Goal: Task Accomplishment & Management: Manage account settings

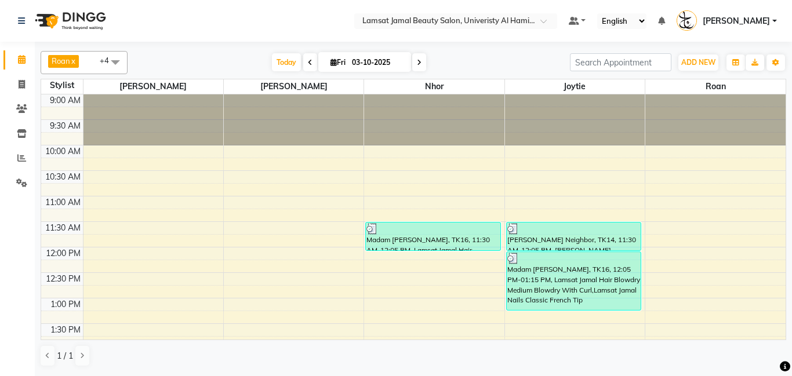
scroll to position [511, 0]
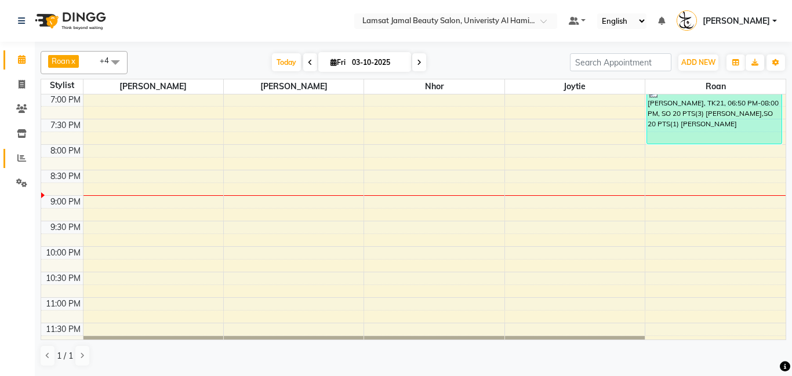
click at [24, 157] on icon at bounding box center [21, 158] width 9 height 9
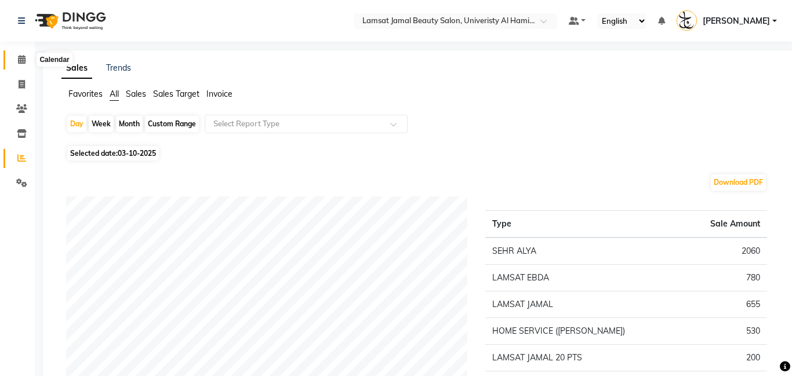
click at [21, 59] on icon at bounding box center [22, 59] width 8 height 9
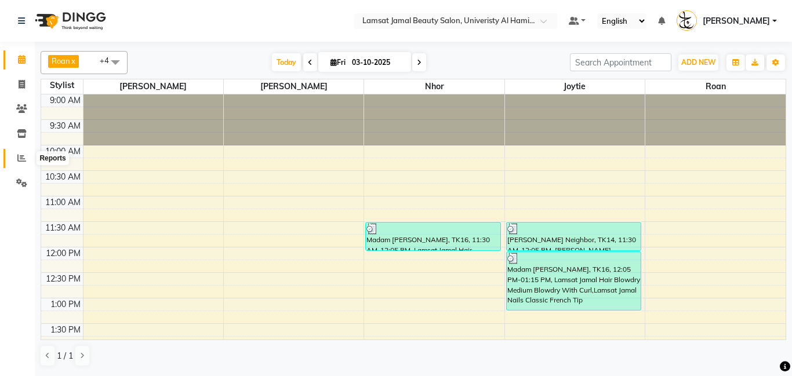
click at [23, 163] on span at bounding box center [22, 158] width 20 height 13
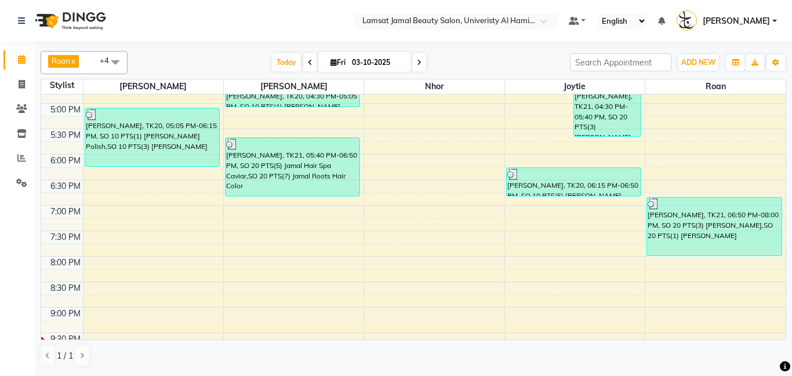
scroll to position [405, 0]
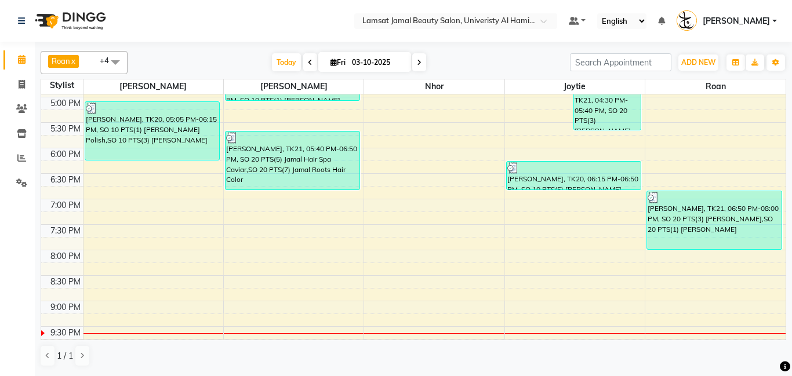
click at [394, 256] on div "9:00 AM 9:30 AM 10:00 AM 10:30 AM 11:00 AM 11:30 AM 12:00 PM 12:30 PM 1:00 PM 1…" at bounding box center [413, 71] width 744 height 765
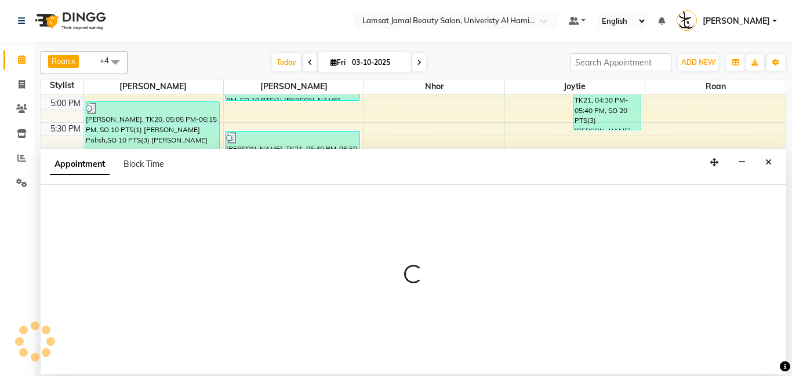
select select "79907"
select select "tentative"
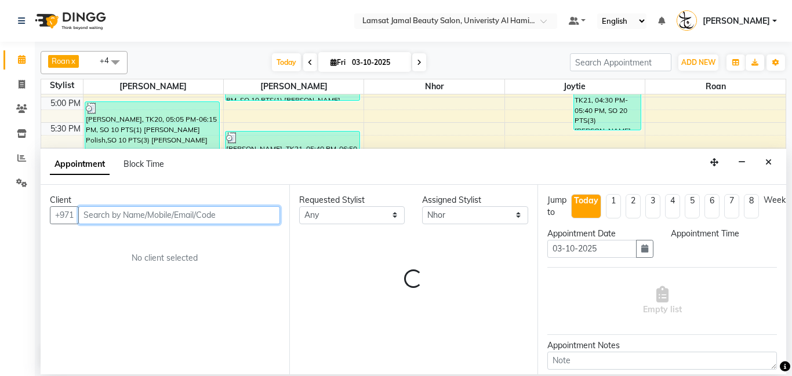
select select "1200"
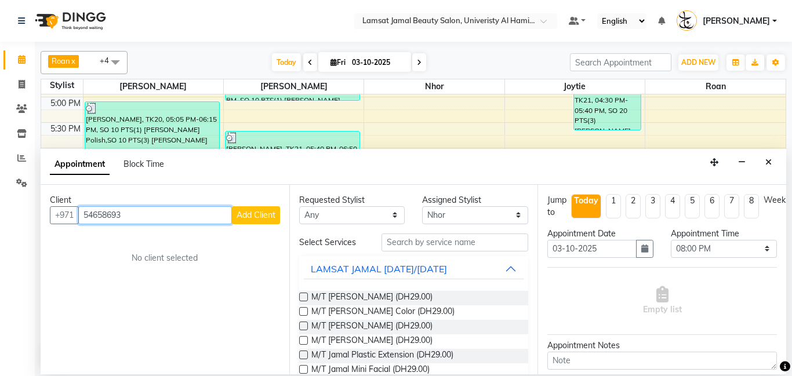
type input "54658693"
click at [263, 211] on span "Add Client" at bounding box center [255, 215] width 39 height 10
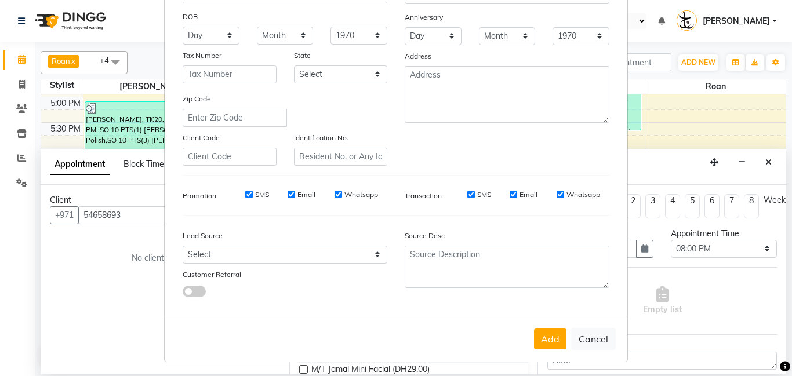
scroll to position [159, 0]
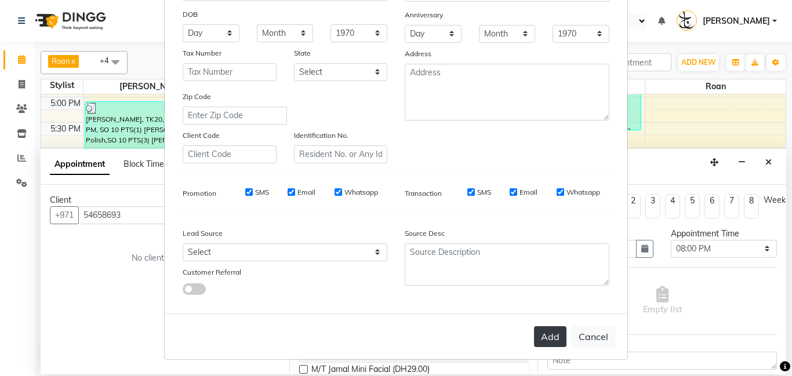
type input "Etopian Lebanese"
click at [542, 341] on button "Add" at bounding box center [550, 336] width 32 height 21
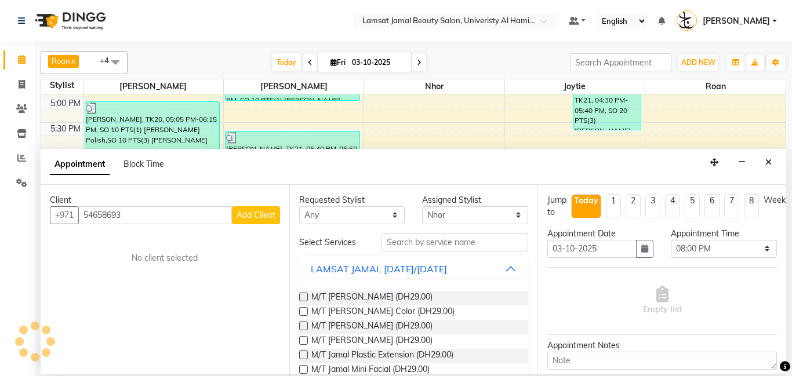
type input "54****93"
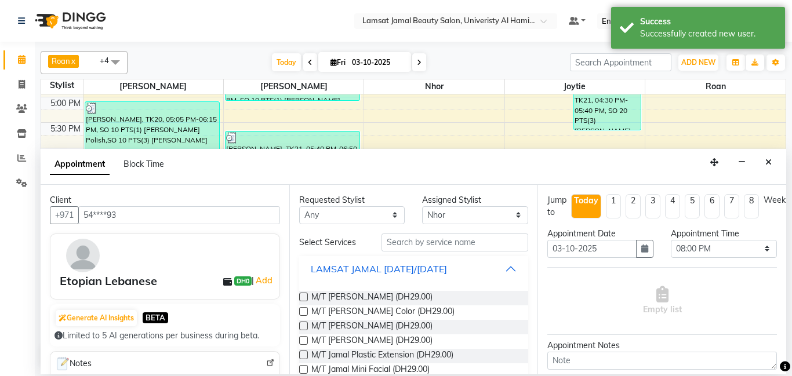
click at [514, 270] on button "LAMSAT JAMAL [DATE]/[DATE]" at bounding box center [414, 269] width 220 height 21
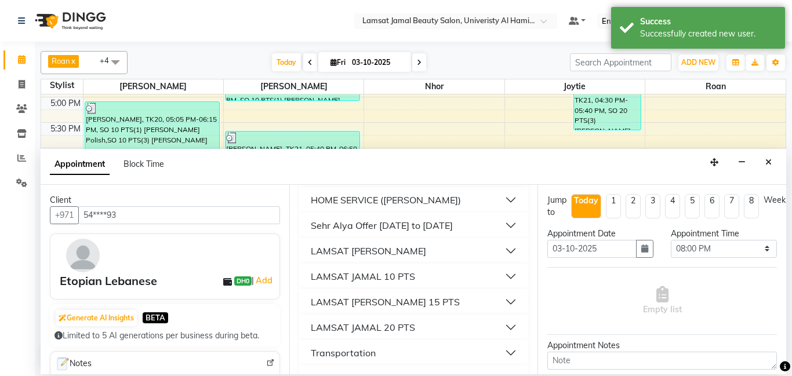
scroll to position [198, 0]
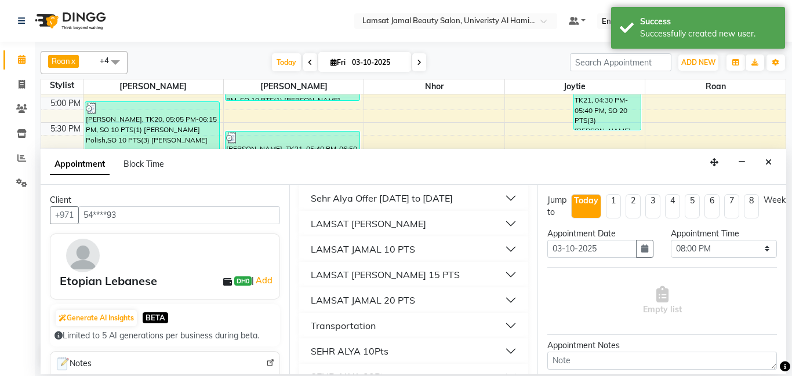
click at [500, 279] on button "LAMSAT [PERSON_NAME] 15 PTS" at bounding box center [414, 274] width 220 height 21
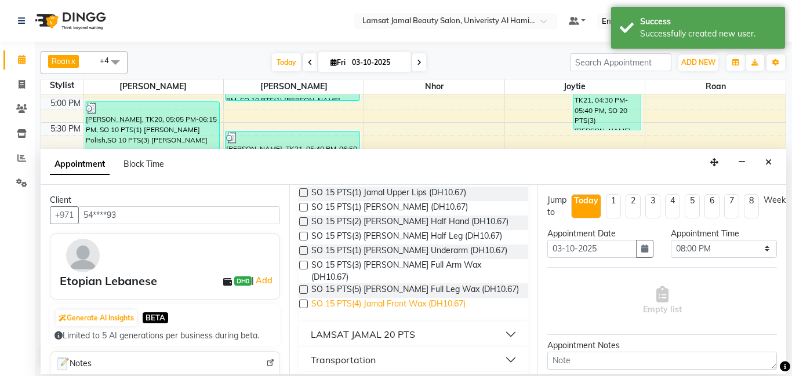
scroll to position [1021, 0]
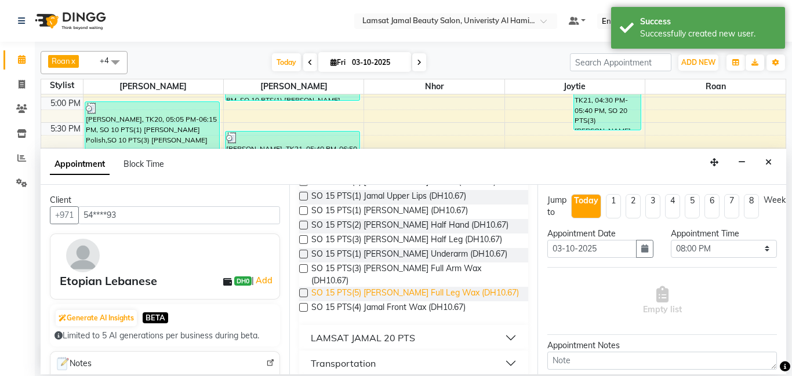
click at [409, 287] on span "SO 15 PTS(5) [PERSON_NAME] Full Leg Wax (DH10.67)" at bounding box center [415, 294] width 208 height 14
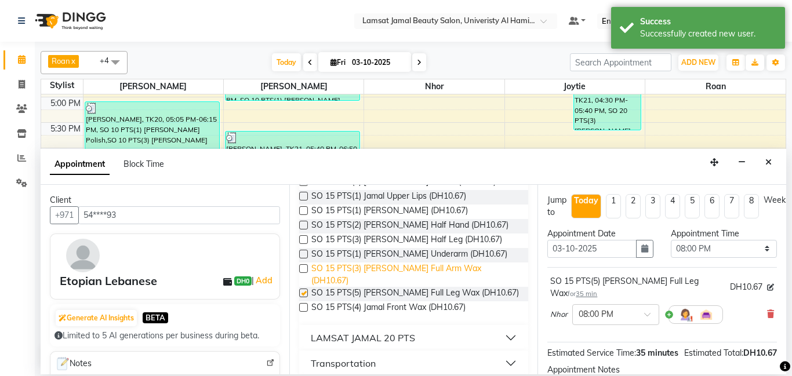
checkbox input "false"
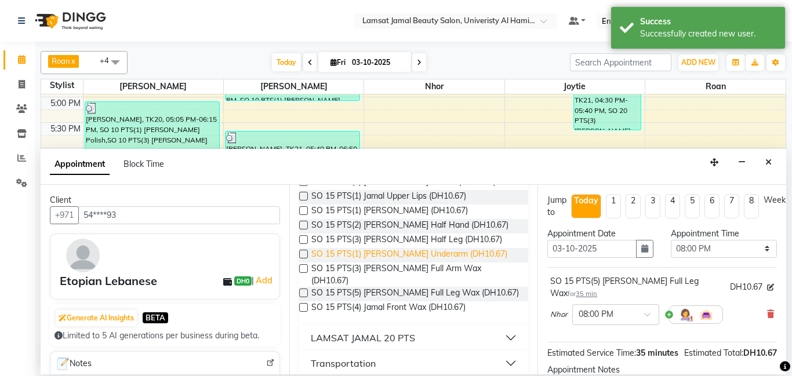
click at [415, 263] on span "SO 15 PTS(3) [PERSON_NAME] Full Arm Wax (DH10.67)" at bounding box center [415, 275] width 208 height 24
checkbox input "true"
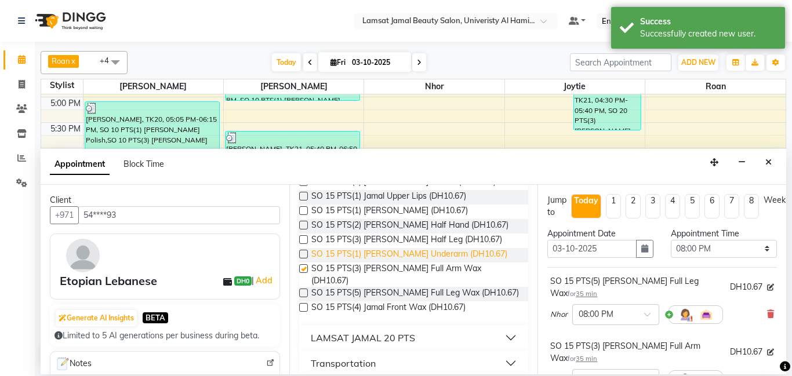
click at [420, 248] on span "SO 15 PTS(1) [PERSON_NAME] Underarm (DH10.67)" at bounding box center [409, 255] width 196 height 14
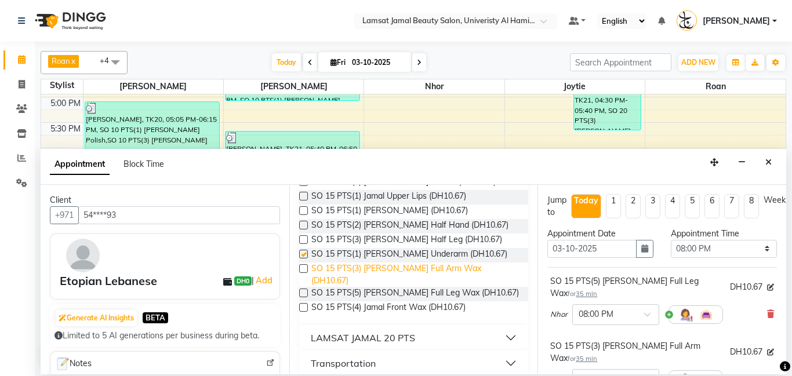
checkbox input "true"
checkbox input "false"
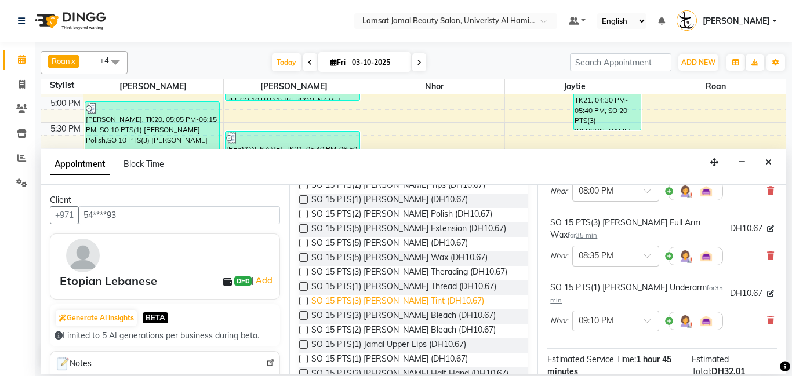
scroll to position [872, 0]
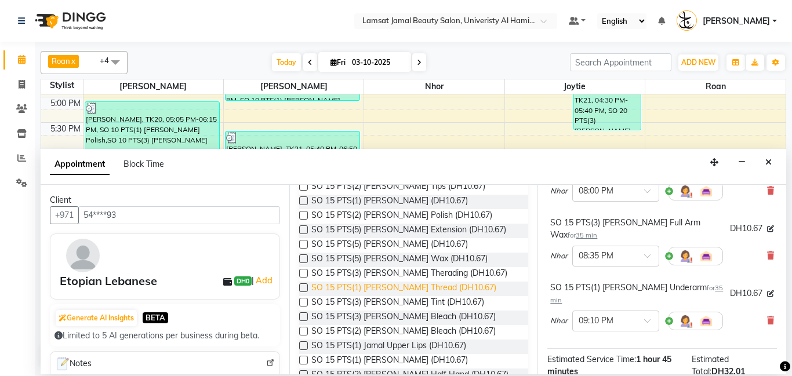
click at [470, 282] on span "SO 15 PTS(1) [PERSON_NAME] Thread (DH10.67)" at bounding box center [403, 289] width 185 height 14
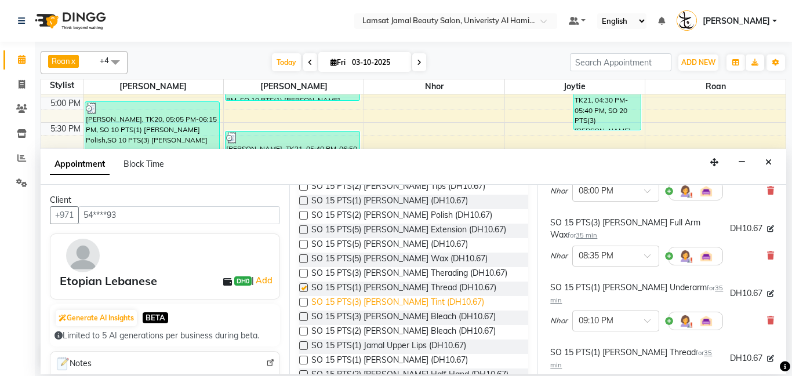
checkbox input "false"
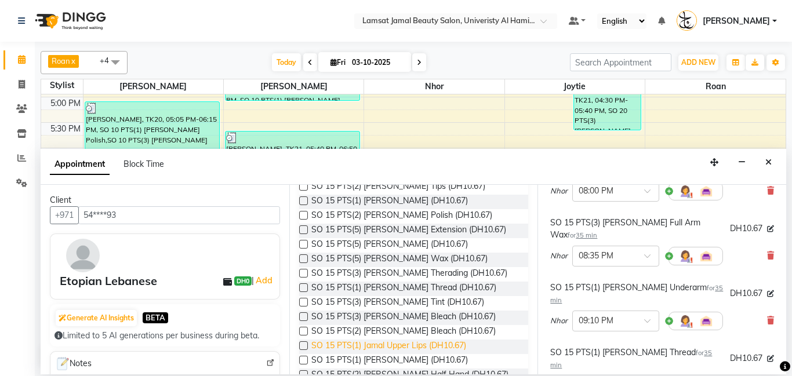
click at [450, 340] on span "SO 15 PTS(1) Jamal Upper Lips (DH10.67)" at bounding box center [388, 347] width 155 height 14
checkbox input "false"
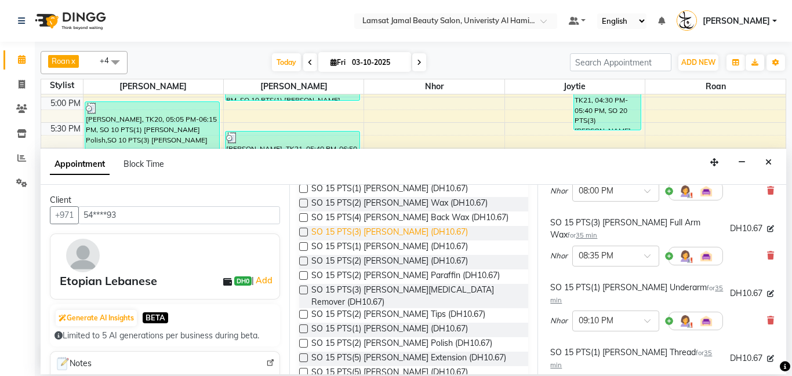
scroll to position [742, 0]
click at [401, 227] on span "SO 15 PTS(3) [PERSON_NAME] (DH10.67)" at bounding box center [389, 234] width 156 height 14
checkbox input "false"
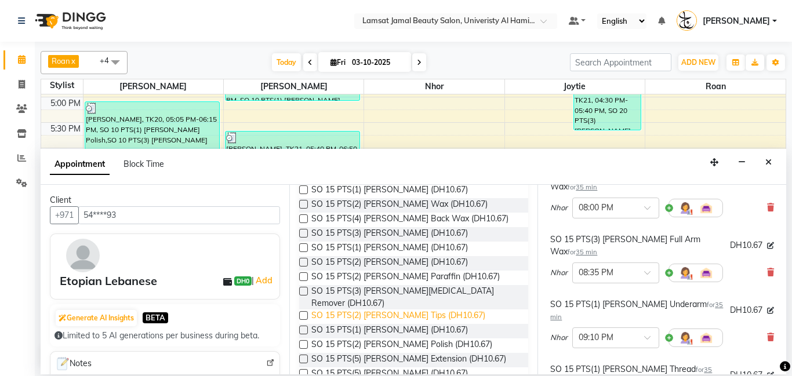
scroll to position [736, 0]
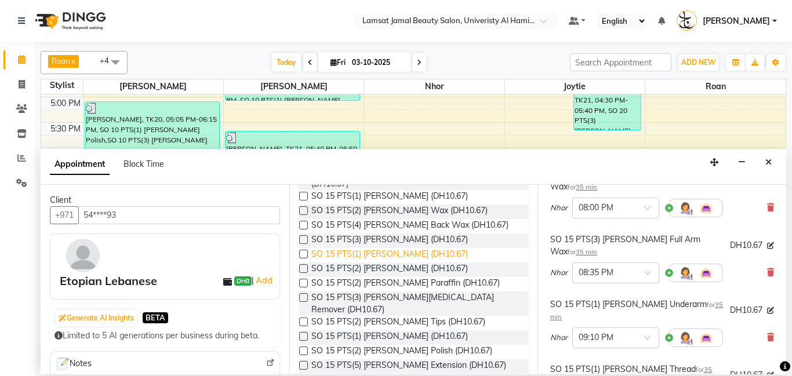
click at [410, 248] on span "SO 15 PTS(1) [PERSON_NAME] (DH10.67)" at bounding box center [389, 255] width 156 height 14
checkbox input "false"
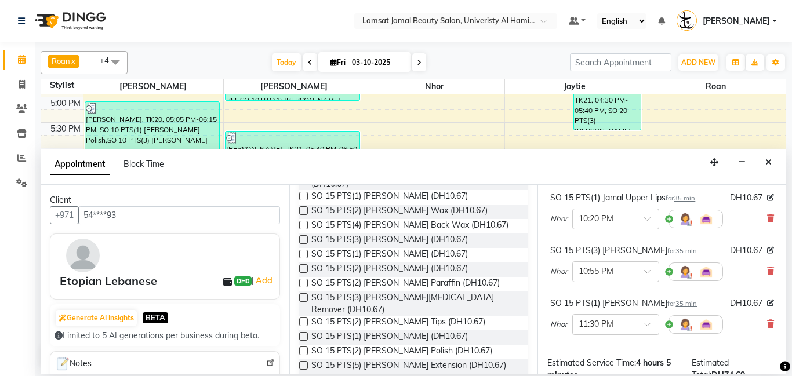
scroll to position [444, 0]
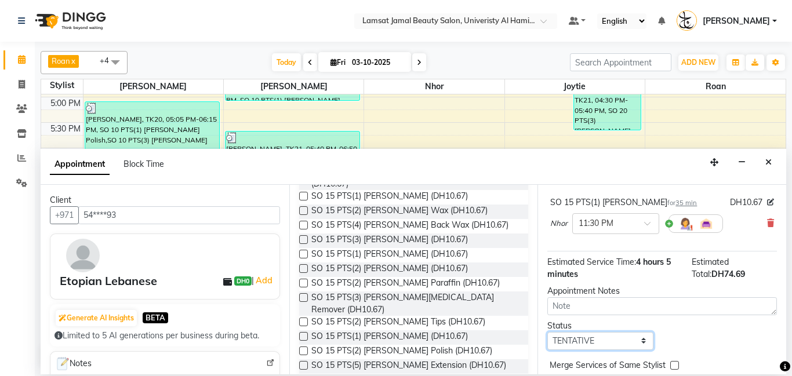
click at [643, 332] on select "Select TENTATIVE CONFIRM CHECK-IN UPCOMING" at bounding box center [600, 341] width 106 height 18
select select "check-in"
click at [547, 332] on select "Select TENTATIVE CONFIRM CHECK-IN UPCOMING" at bounding box center [600, 341] width 106 height 18
click at [677, 361] on label at bounding box center [674, 365] width 9 height 9
click at [677, 363] on input "checkbox" at bounding box center [674, 367] width 8 height 8
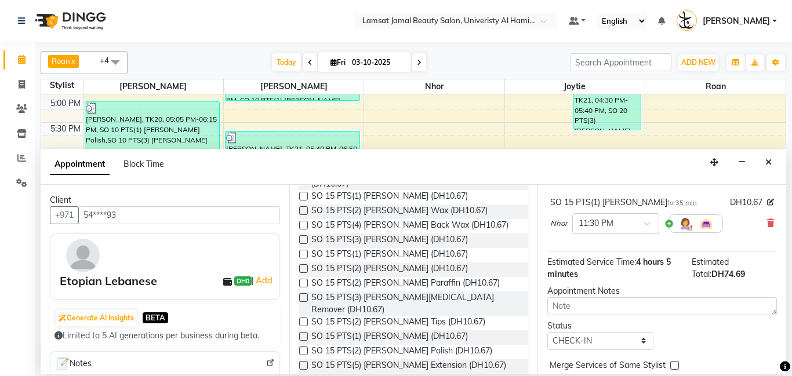
checkbox input "true"
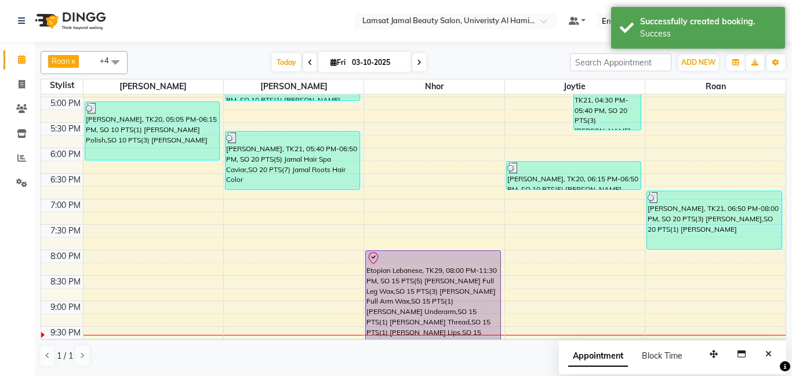
click at [178, 279] on div "9:00 AM 9:30 AM 10:00 AM 10:30 AM 11:00 AM 11:30 AM 12:00 PM 12:30 PM 1:00 PM 1…" at bounding box center [413, 71] width 744 height 765
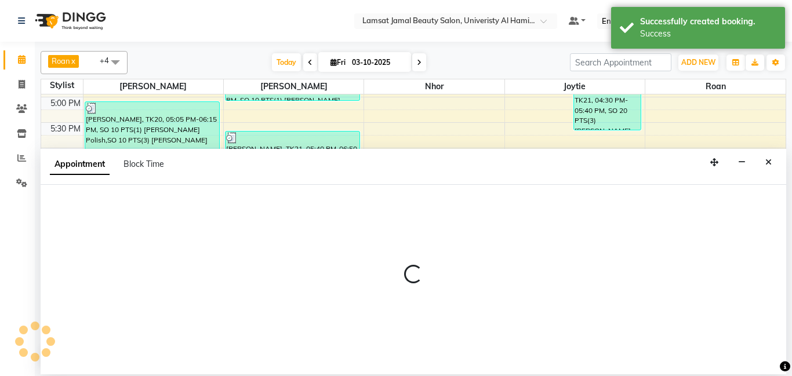
select select "79901"
select select "tentative"
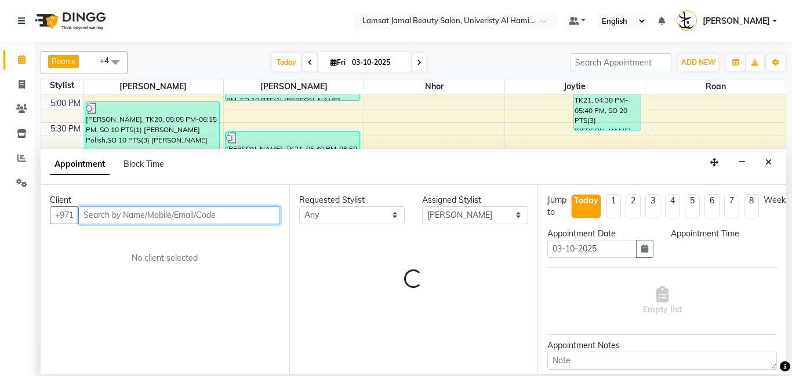
click at [133, 209] on input "text" at bounding box center [179, 215] width 202 height 18
select select "1230"
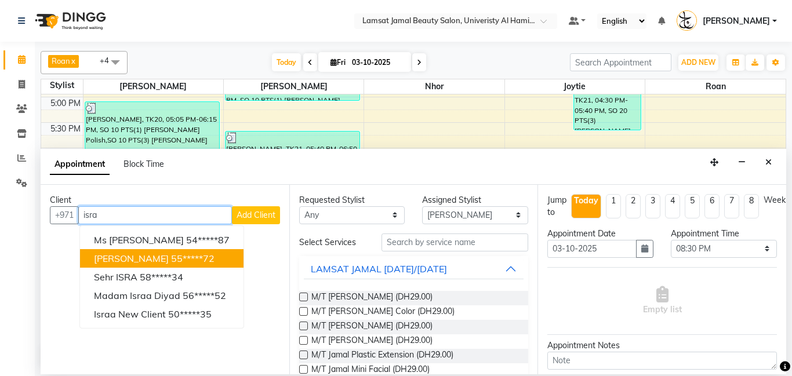
click at [211, 260] on button "[PERSON_NAME] 55*****72" at bounding box center [161, 258] width 163 height 19
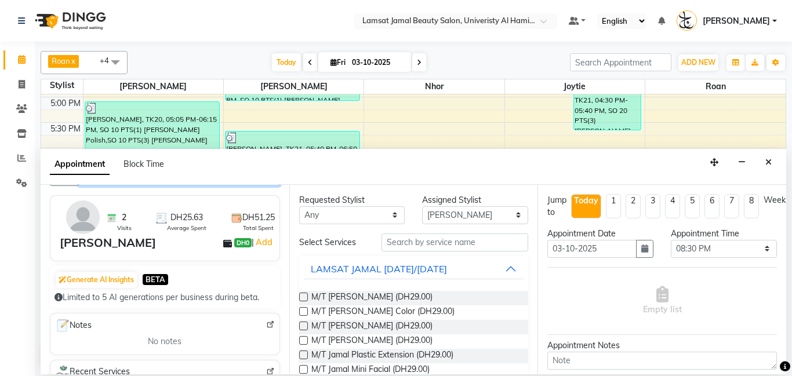
scroll to position [0, 0]
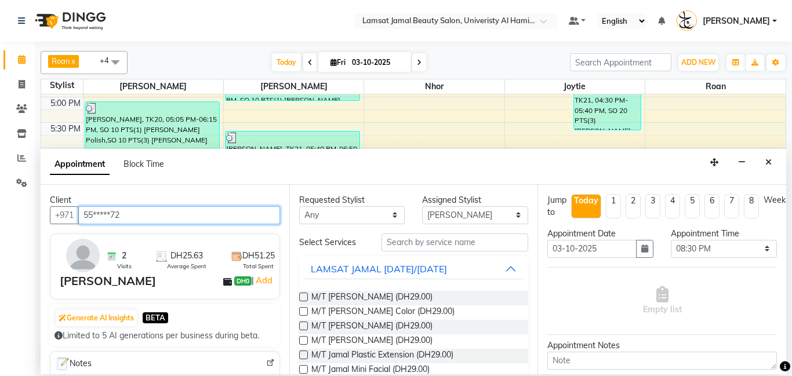
type input "55*****72"
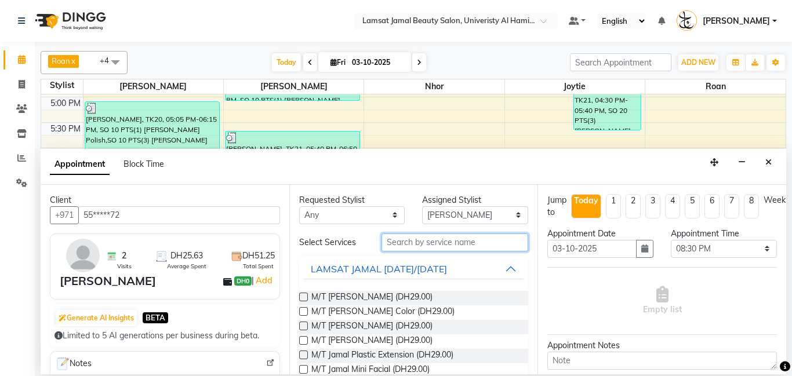
click at [449, 247] on input "text" at bounding box center [454, 243] width 147 height 18
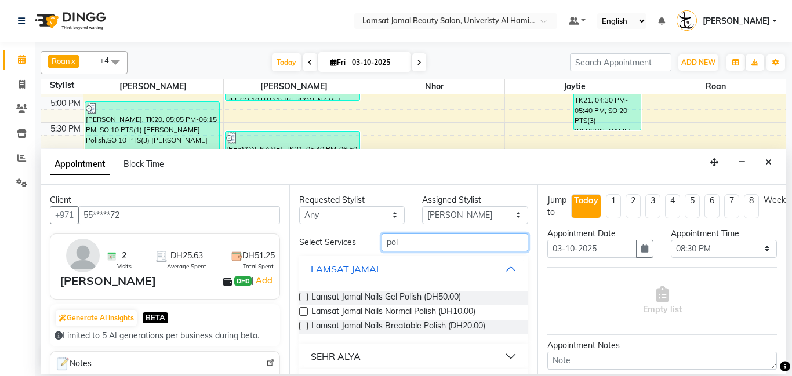
type input "pol"
click at [509, 268] on button "LAMSAT JAMAL" at bounding box center [414, 269] width 220 height 21
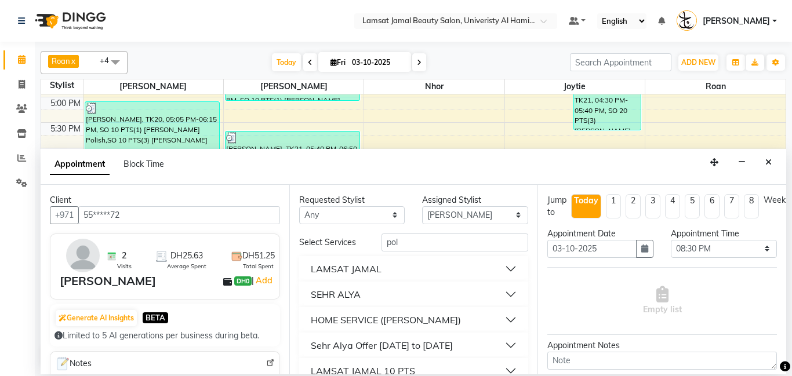
click at [512, 271] on button "LAMSAT JAMAL" at bounding box center [414, 269] width 220 height 21
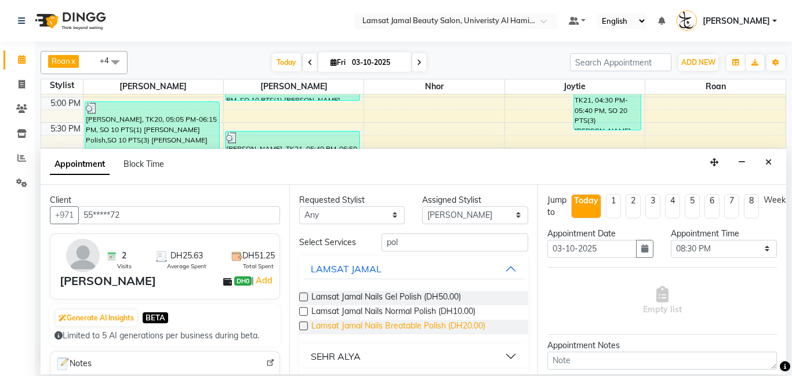
click at [432, 329] on span "Lamsat Jamal Nails Breatable Polish (DH20.00)" at bounding box center [398, 327] width 174 height 14
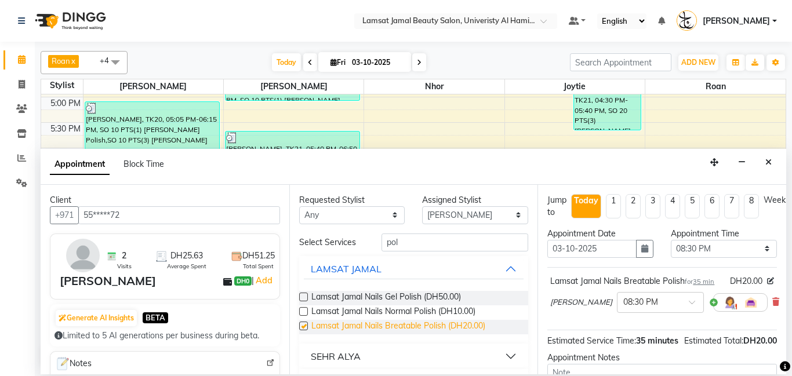
checkbox input "false"
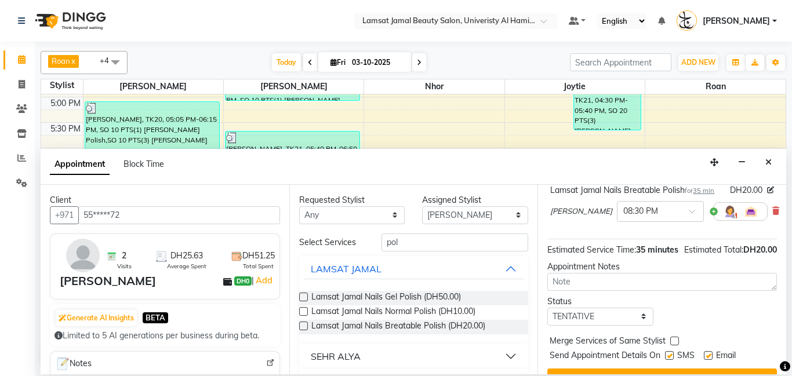
scroll to position [128, 0]
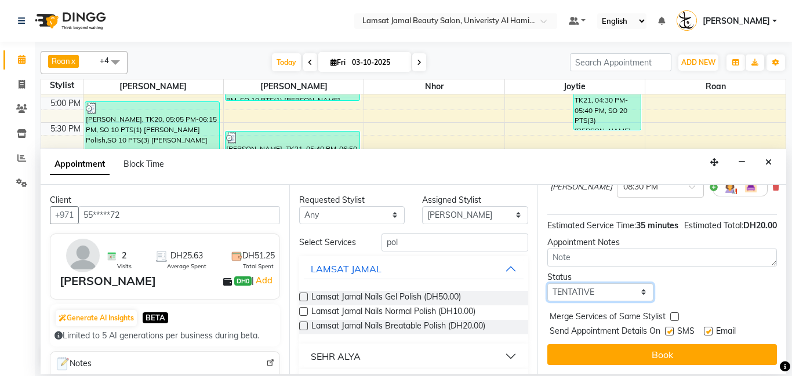
click at [649, 294] on select "Select TENTATIVE CONFIRM CHECK-IN UPCOMING" at bounding box center [600, 292] width 106 height 18
select select "check-in"
click at [547, 283] on select "Select TENTATIVE CONFIRM CHECK-IN UPCOMING" at bounding box center [600, 292] width 106 height 18
click at [676, 318] on label at bounding box center [674, 316] width 9 height 9
click at [676, 318] on input "checkbox" at bounding box center [674, 318] width 8 height 8
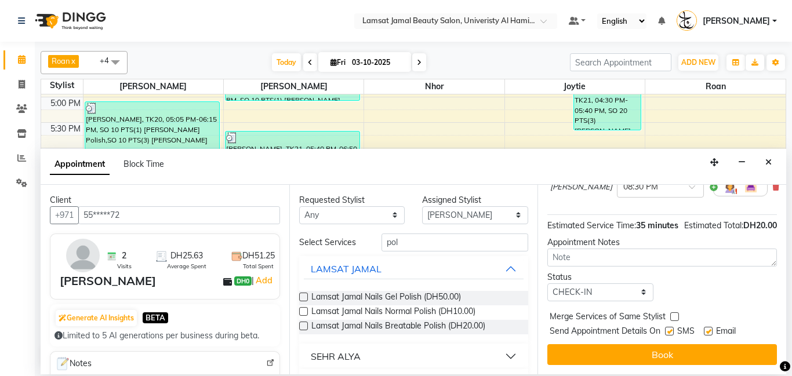
checkbox input "true"
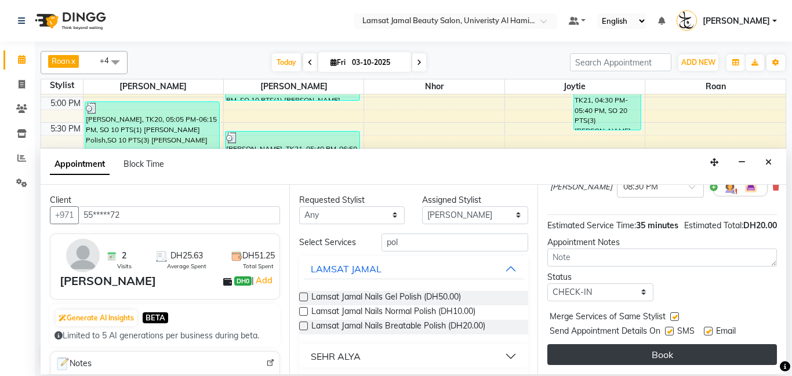
click at [675, 352] on button "Book" at bounding box center [662, 354] width 230 height 21
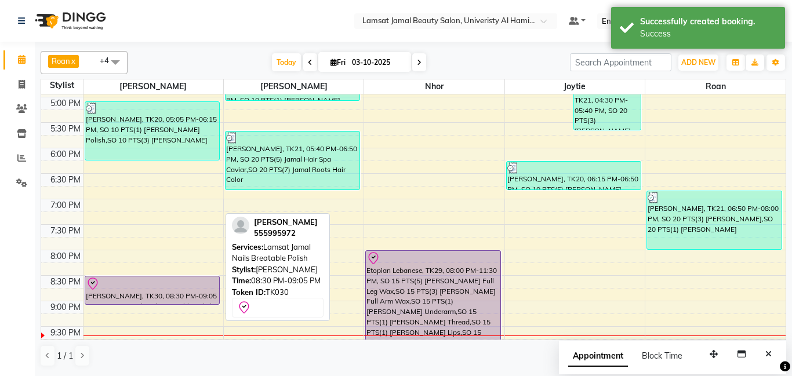
click at [168, 282] on div at bounding box center [152, 284] width 133 height 14
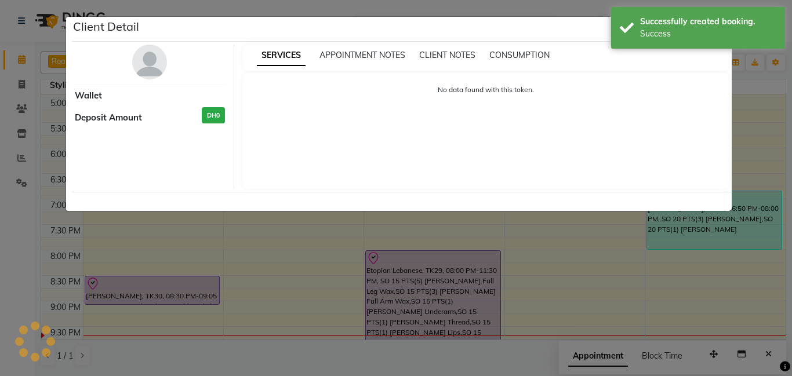
select select "8"
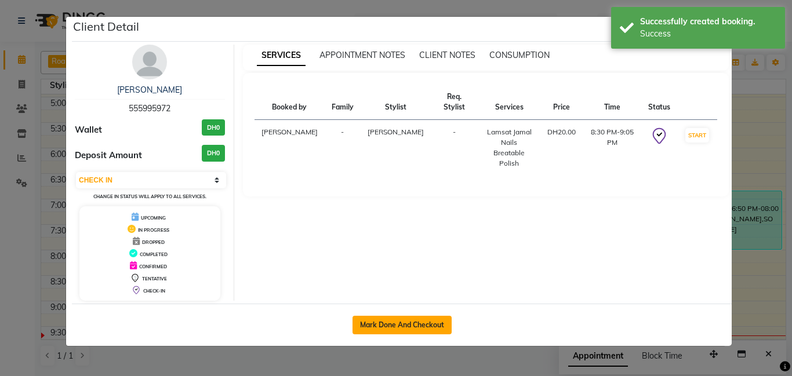
click at [431, 326] on button "Mark Done And Checkout" at bounding box center [401, 325] width 99 height 19
select select "service"
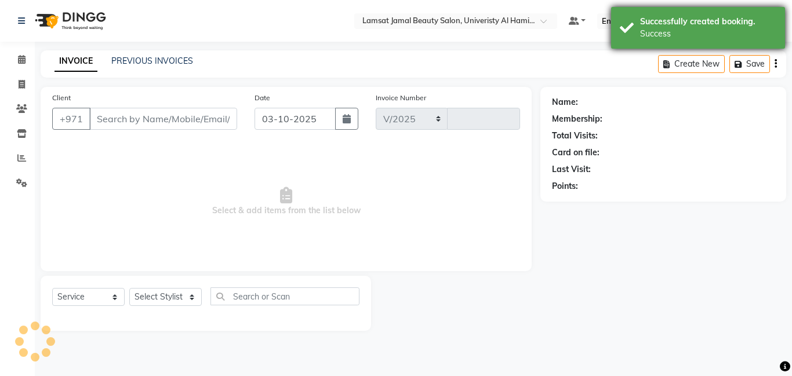
select select "8294"
type input "4085"
click at [675, 27] on div "Successfully created booking." at bounding box center [708, 22] width 136 height 12
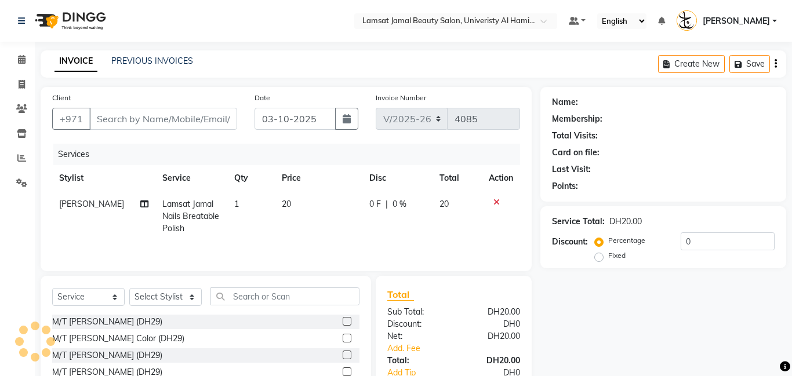
type input "55*****72"
select select "79901"
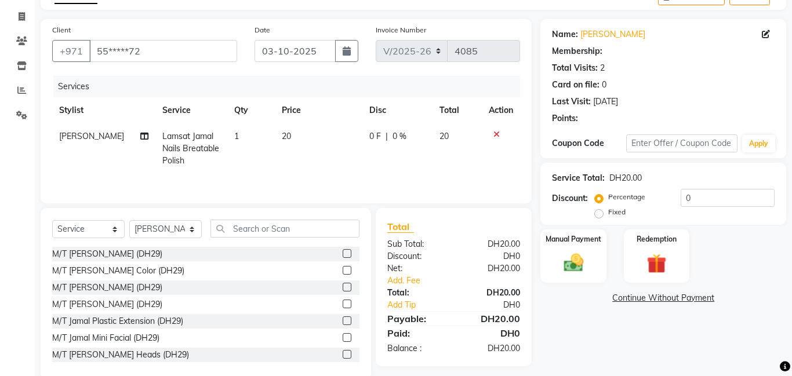
scroll to position [88, 0]
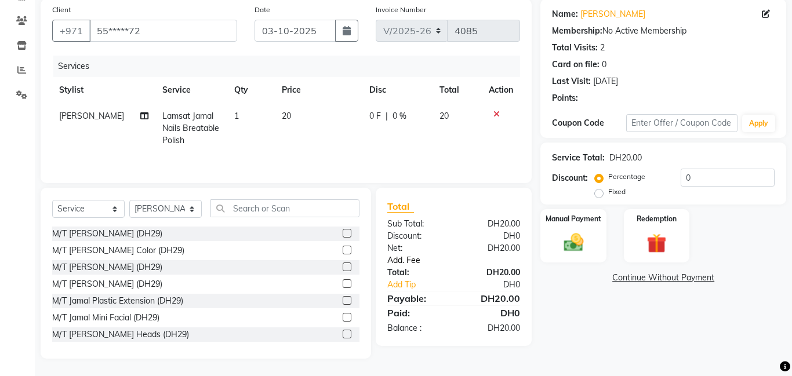
click at [417, 259] on link "Add. Fee" at bounding box center [453, 260] width 150 height 12
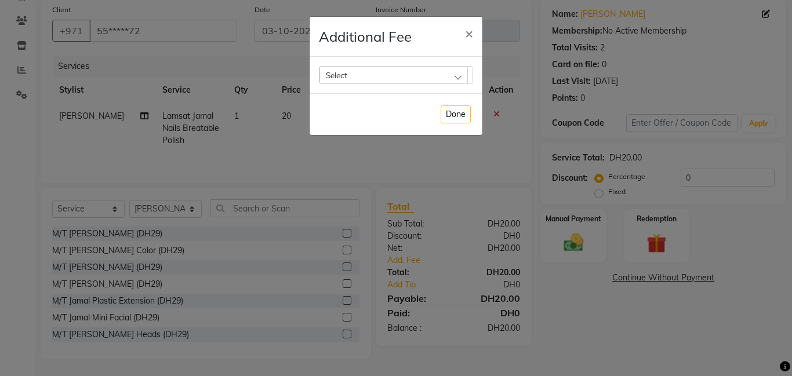
click at [465, 74] on div "Select" at bounding box center [393, 74] width 148 height 17
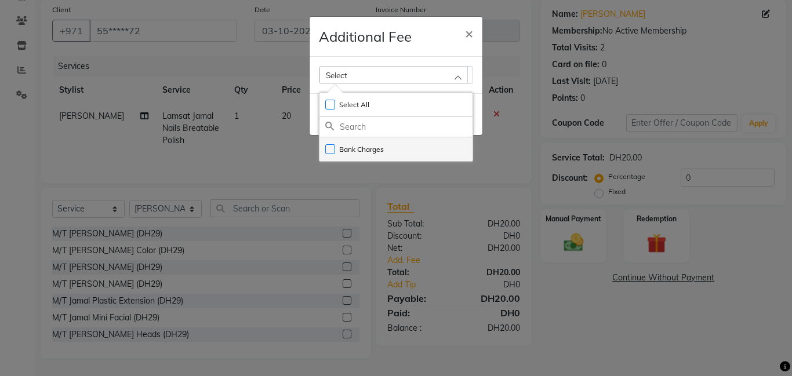
click at [438, 151] on li "Bank Charges" at bounding box center [395, 149] width 153 height 24
checkbox input "false"
click at [340, 152] on label "Bank Charges" at bounding box center [354, 149] width 59 height 10
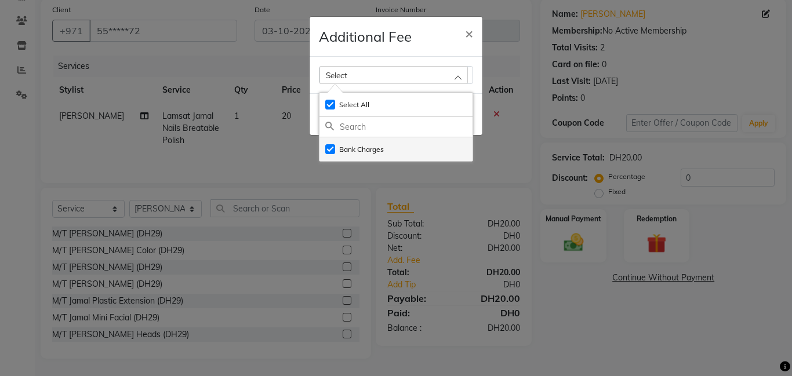
click at [340, 152] on label "Bank Charges" at bounding box center [354, 149] width 59 height 10
checkbox input "false"
click at [330, 150] on label "Bank Charges" at bounding box center [354, 149] width 59 height 10
checkbox input "true"
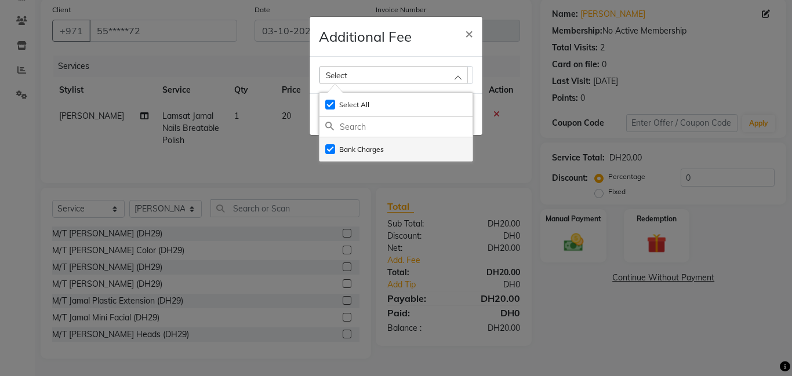
checkbox input "true"
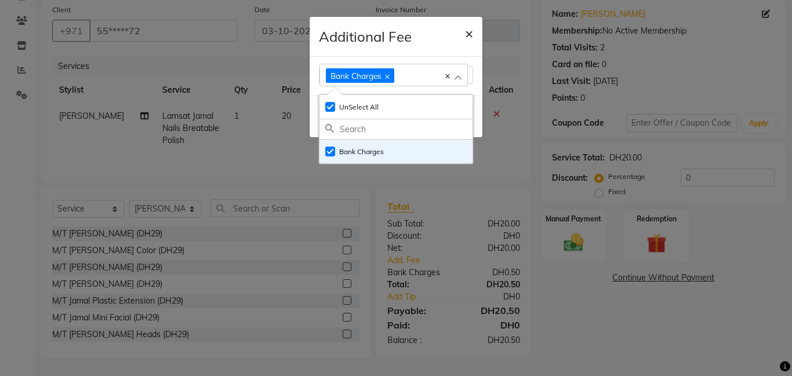
click at [468, 35] on span "×" at bounding box center [469, 32] width 8 height 17
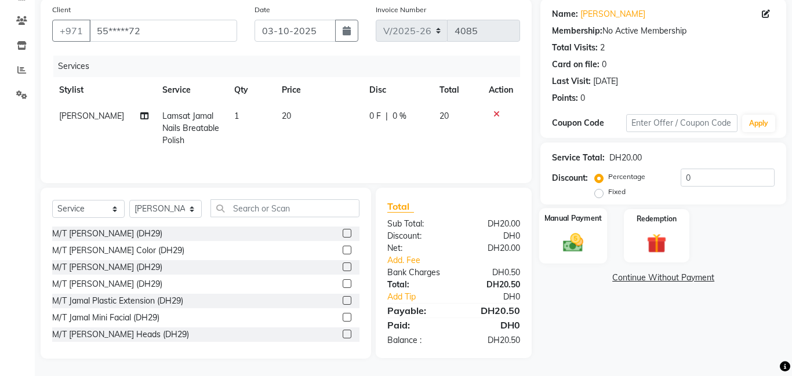
click at [579, 238] on img at bounding box center [572, 243] width 33 height 24
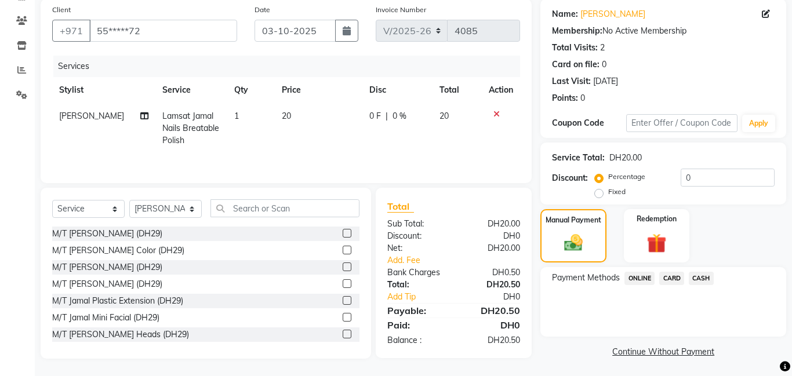
click at [674, 277] on span "CARD" at bounding box center [671, 278] width 25 height 13
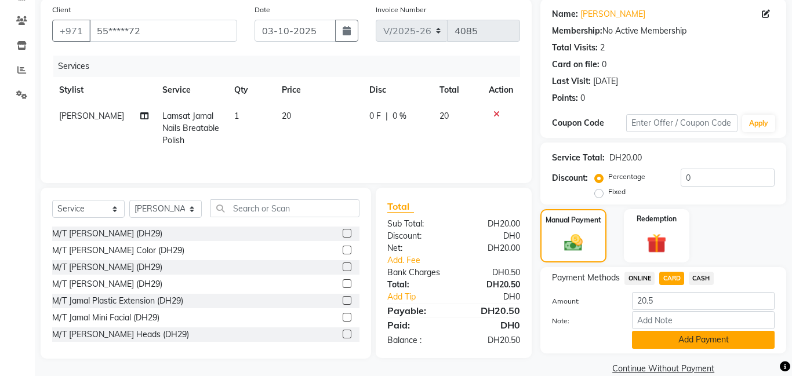
click at [683, 337] on button "Add Payment" at bounding box center [703, 340] width 143 height 18
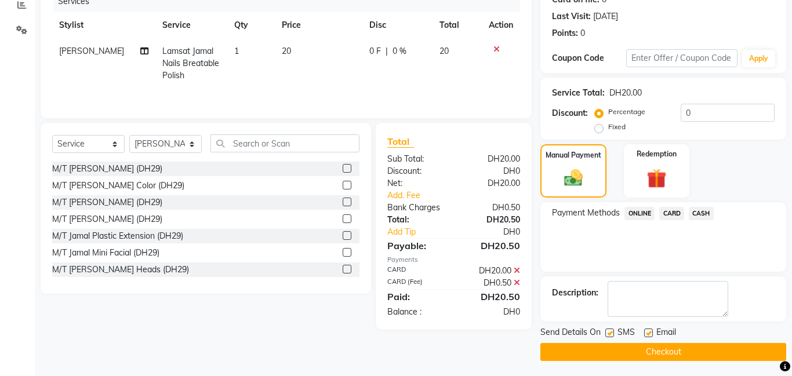
scroll to position [155, 0]
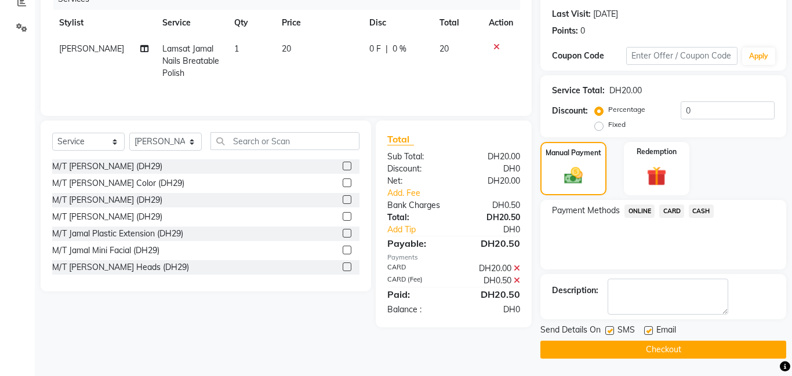
click at [679, 355] on button "Checkout" at bounding box center [663, 350] width 246 height 18
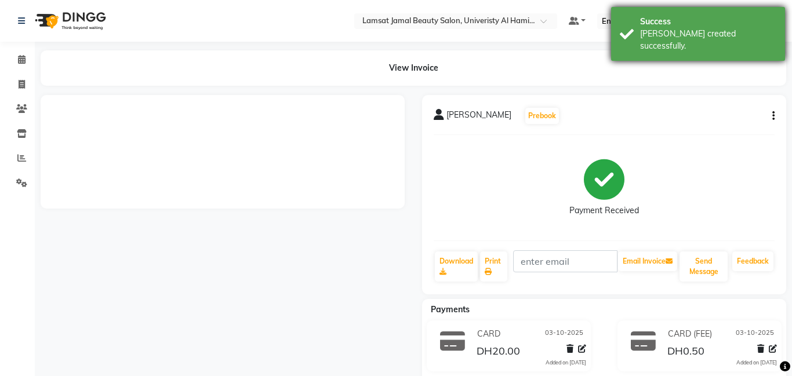
click at [634, 28] on div "Success [PERSON_NAME] created successfully." at bounding box center [698, 34] width 174 height 54
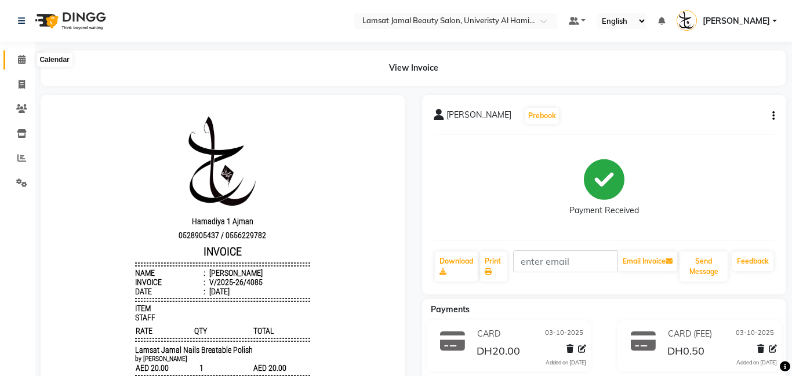
click at [21, 53] on span at bounding box center [22, 59] width 20 height 13
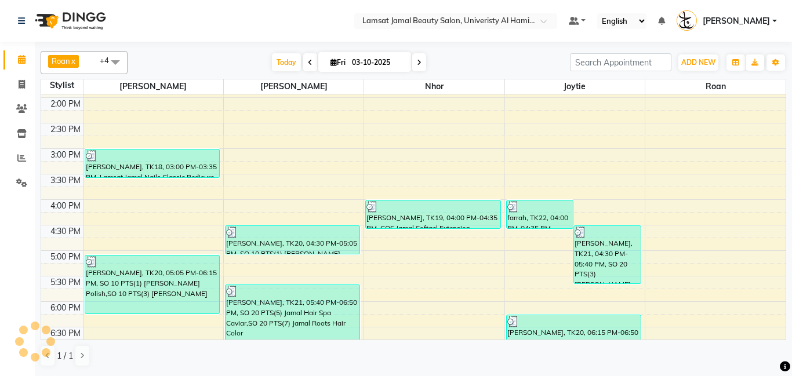
scroll to position [474, 0]
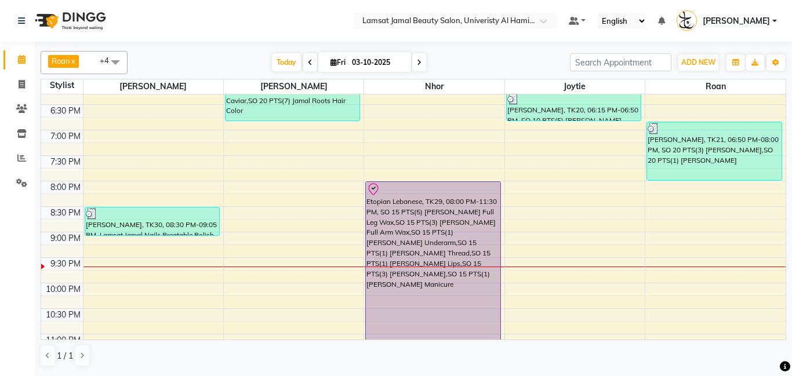
click at [555, 221] on div "9:00 AM 9:30 AM 10:00 AM 10:30 AM 11:00 AM 11:30 AM 12:00 PM 12:30 PM 1:00 PM 1…" at bounding box center [413, 2] width 744 height 765
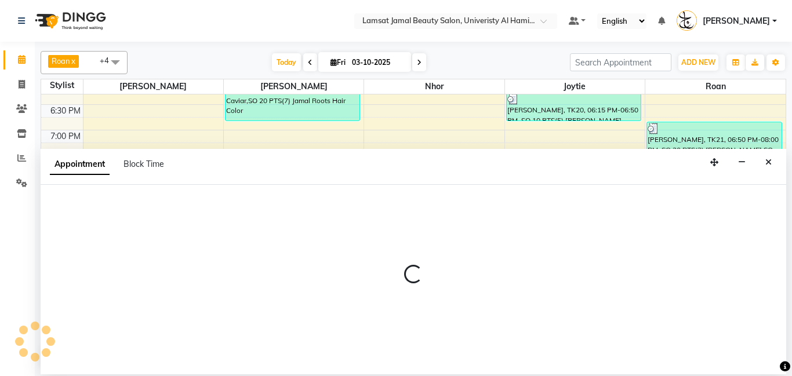
select select "79908"
select select "tentative"
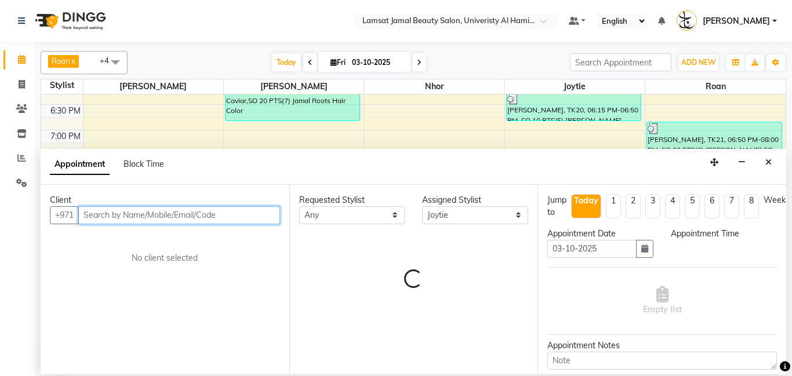
select select "1245"
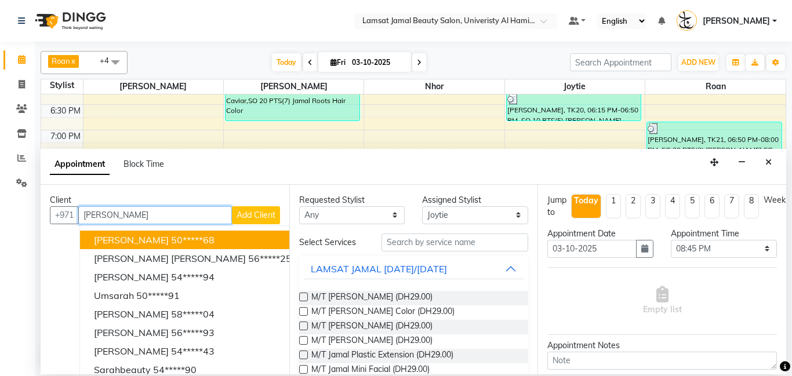
click at [221, 242] on button "[PERSON_NAME] 50*****68" at bounding box center [192, 240] width 225 height 19
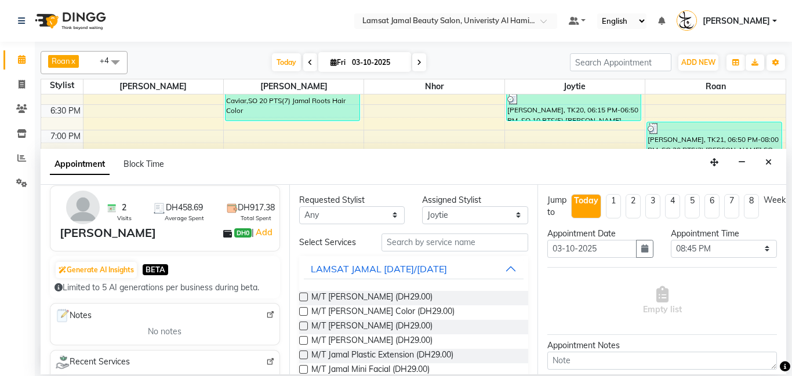
scroll to position [0, 0]
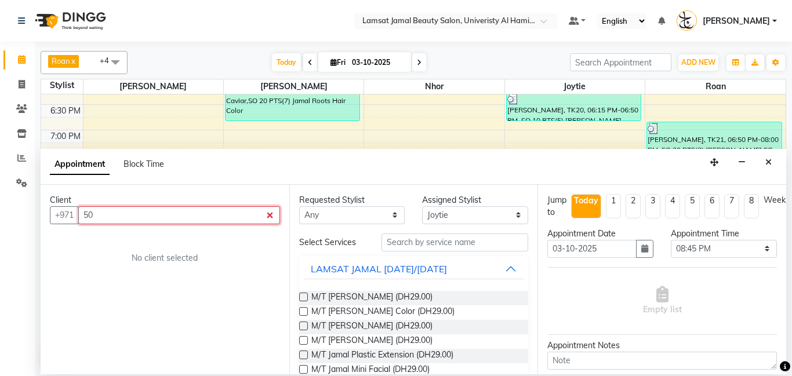
type input "5"
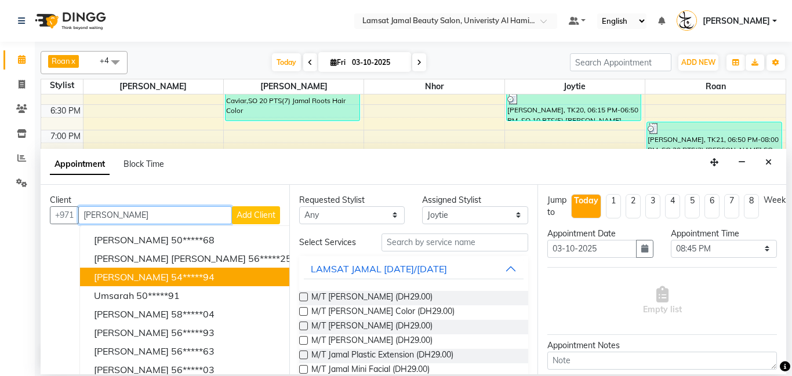
click at [198, 275] on button "[PERSON_NAME] 54*****94" at bounding box center [192, 277] width 225 height 19
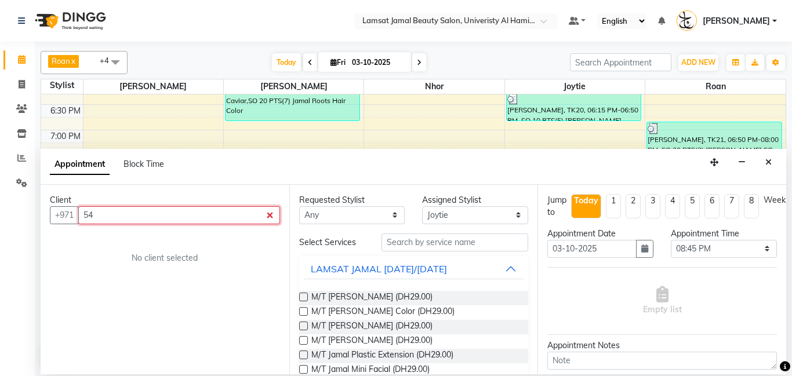
type input "5"
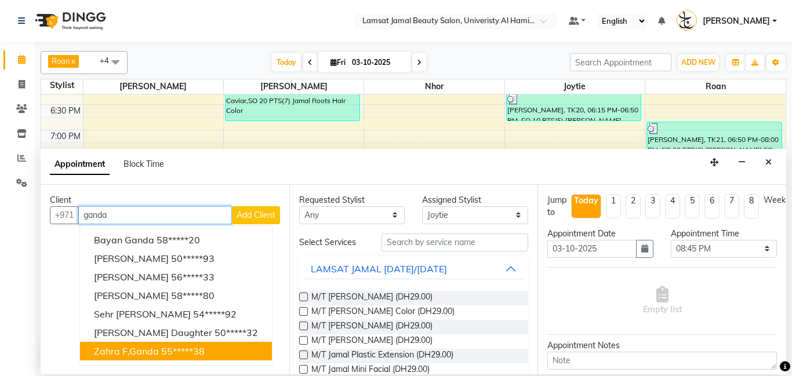
click at [201, 353] on ngb-highlight "55*****38" at bounding box center [182, 351] width 43 height 12
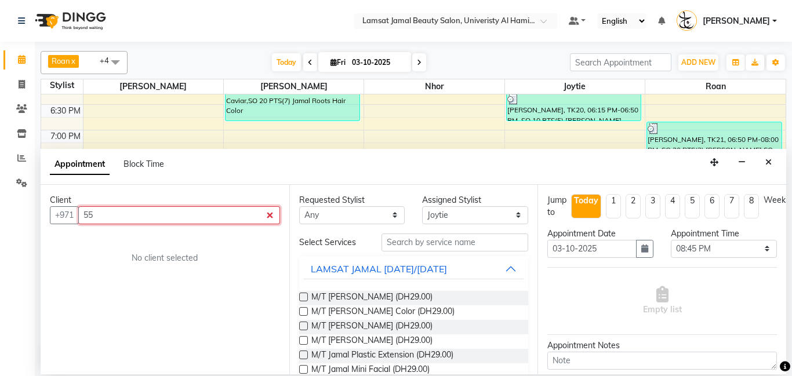
type input "5"
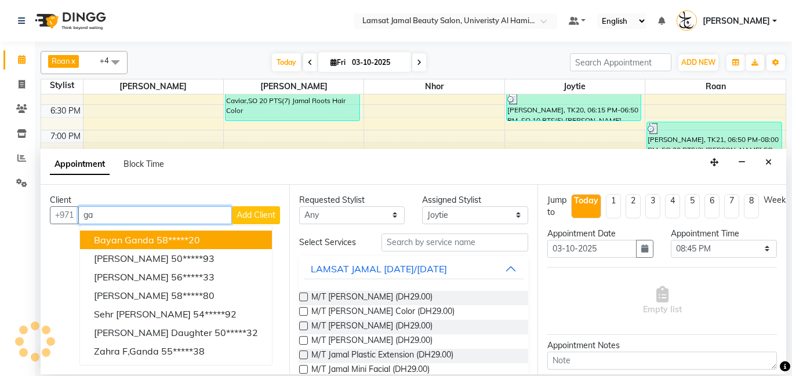
type input "g"
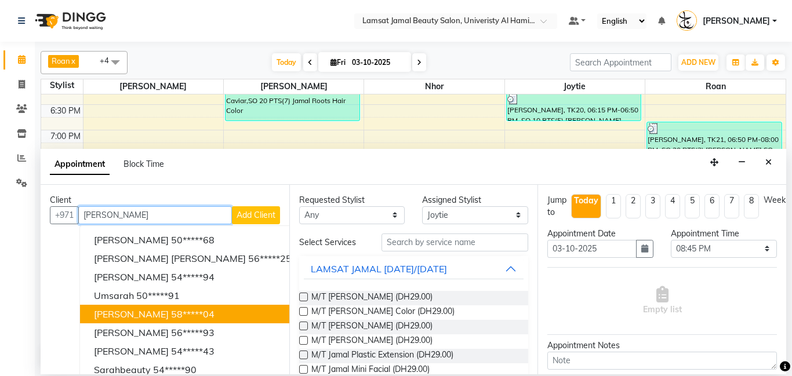
click at [194, 312] on button "[PERSON_NAME] 58*****04" at bounding box center [192, 314] width 225 height 19
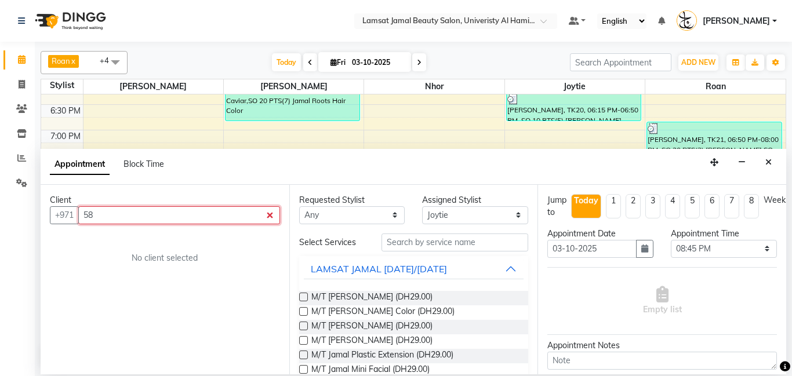
type input "5"
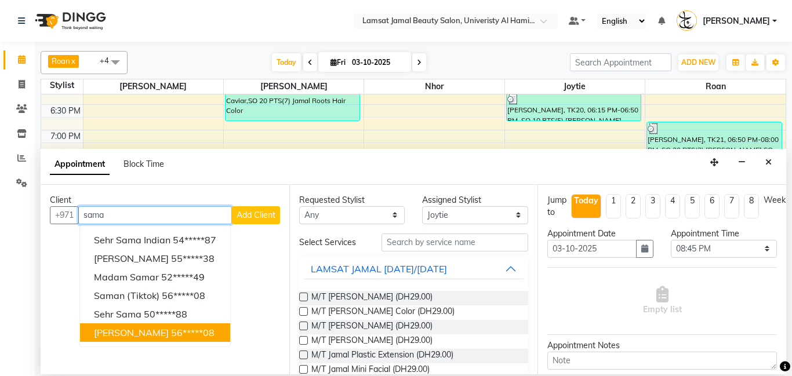
click at [211, 330] on button "[PERSON_NAME] 56*****08" at bounding box center [155, 332] width 150 height 19
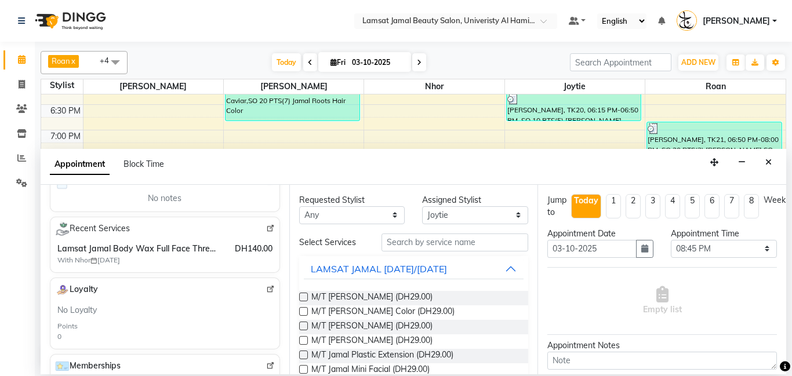
scroll to position [195, 0]
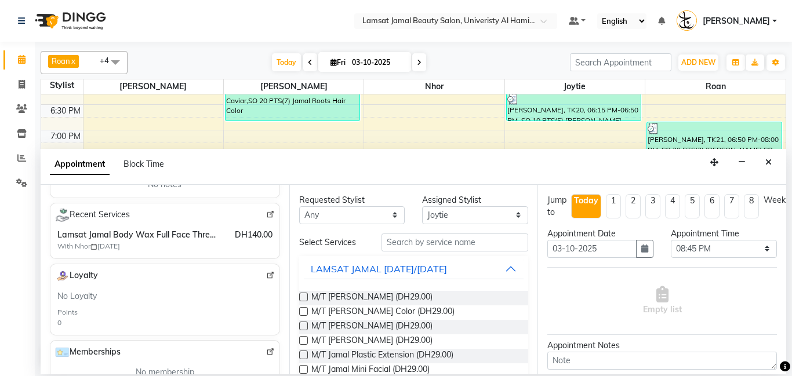
type input "56*****08"
click at [471, 244] on input "text" at bounding box center [454, 243] width 147 height 18
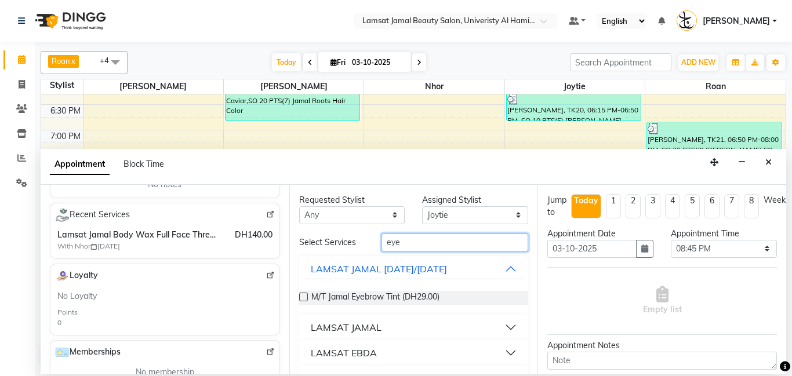
type input "eye"
click at [511, 329] on button "LAMSAT JAMAL" at bounding box center [414, 327] width 220 height 21
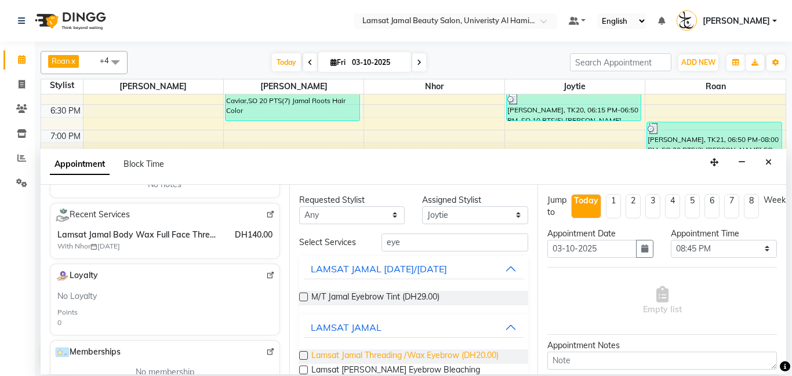
click at [425, 359] on span "Lamsat Jamal Threading /Wax Eyebrow (DH20.00)" at bounding box center [404, 357] width 187 height 14
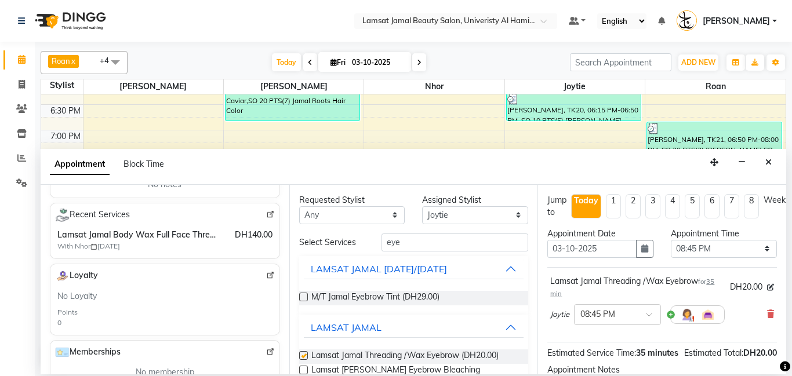
checkbox input "false"
click at [449, 249] on input "eye" at bounding box center [454, 243] width 147 height 18
type input "e"
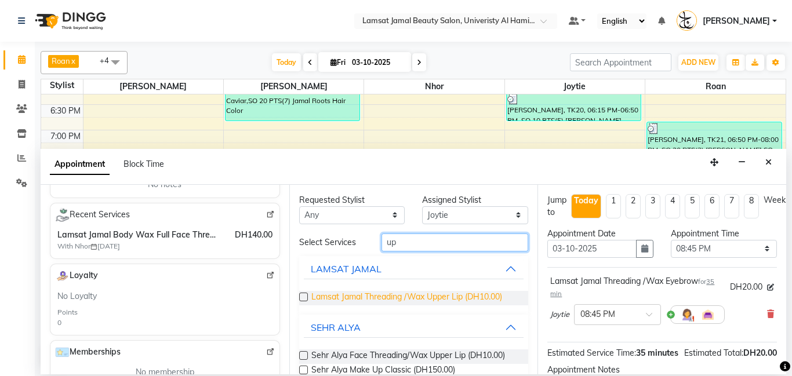
type input "up"
click at [482, 300] on span "Lamsat Jamal Threading /Wax Upper Lip (DH10.00)" at bounding box center [406, 298] width 191 height 14
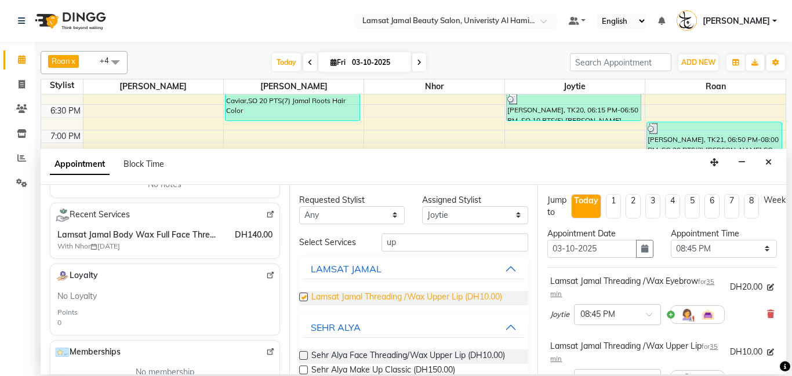
checkbox input "false"
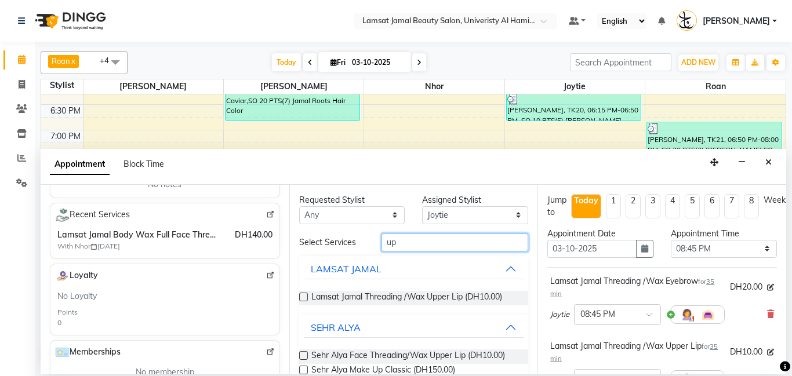
click at [472, 247] on input "up" at bounding box center [454, 243] width 147 height 18
type input "u"
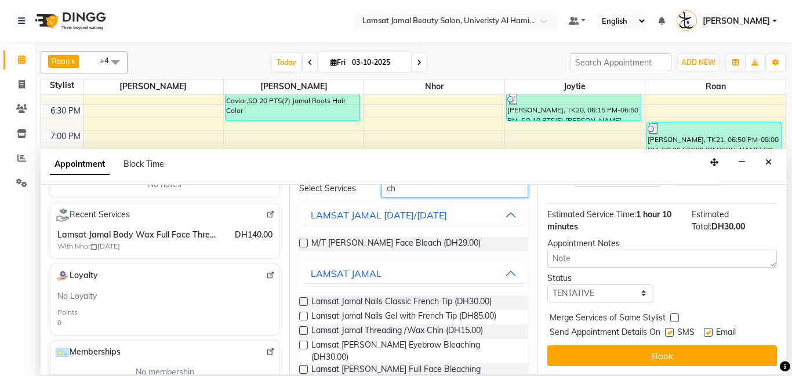
scroll to position [205, 0]
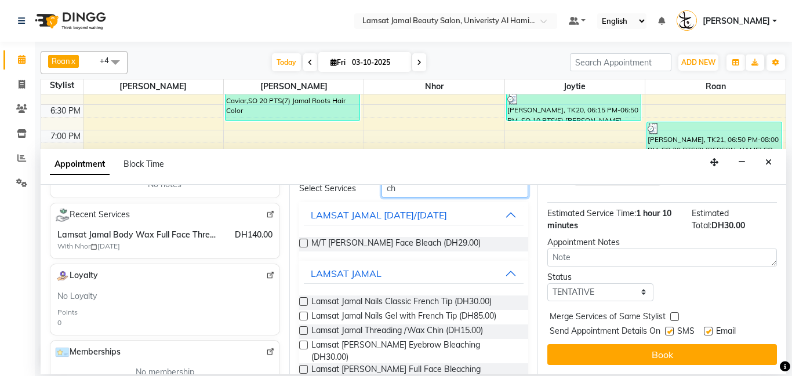
type input "ch"
click at [648, 291] on select "Select TENTATIVE CONFIRM CHECK-IN UPCOMING" at bounding box center [600, 292] width 106 height 18
select select "check-in"
click at [547, 283] on select "Select TENTATIVE CONFIRM CHECK-IN UPCOMING" at bounding box center [600, 292] width 106 height 18
click at [675, 320] on label at bounding box center [674, 316] width 9 height 9
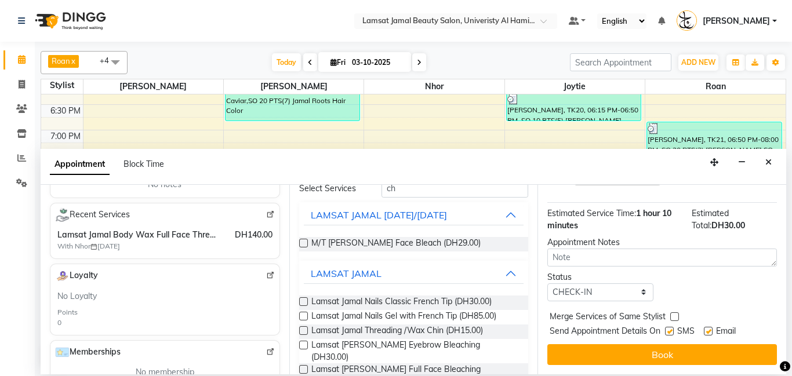
click at [675, 320] on input "checkbox" at bounding box center [674, 318] width 8 height 8
checkbox input "true"
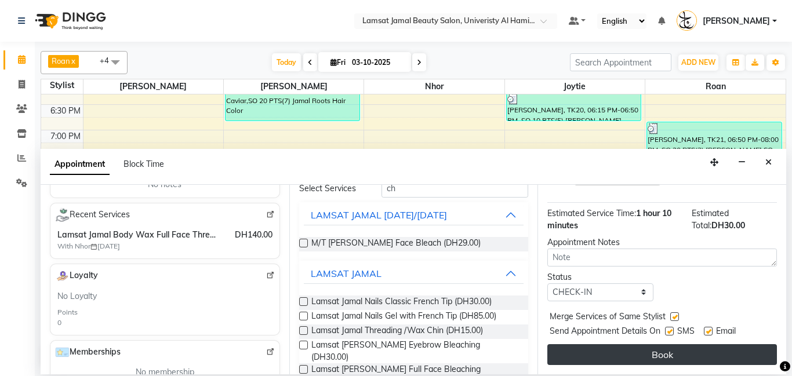
click at [676, 357] on button "Book" at bounding box center [662, 354] width 230 height 21
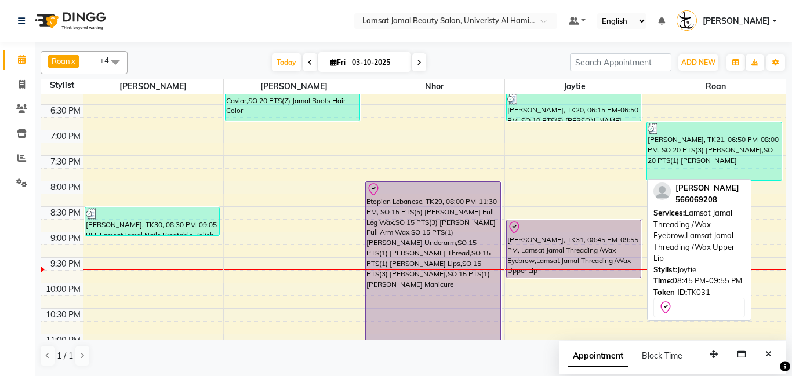
click at [564, 230] on div at bounding box center [573, 228] width 133 height 14
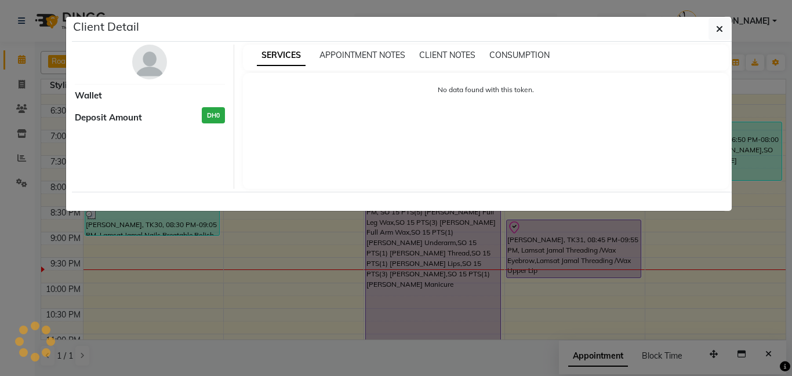
select select "8"
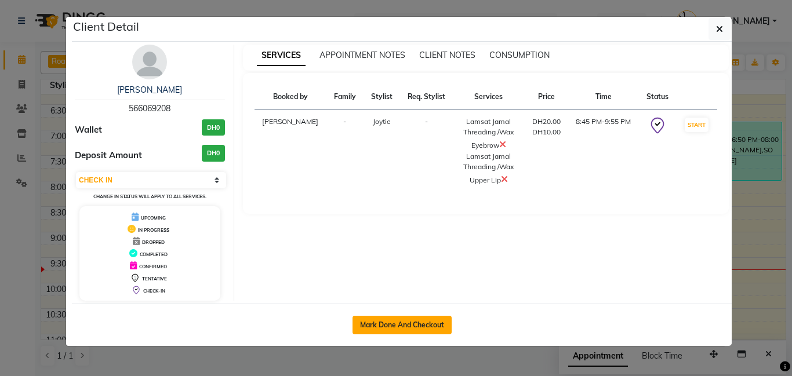
click at [427, 333] on button "Mark Done And Checkout" at bounding box center [401, 325] width 99 height 19
select select "service"
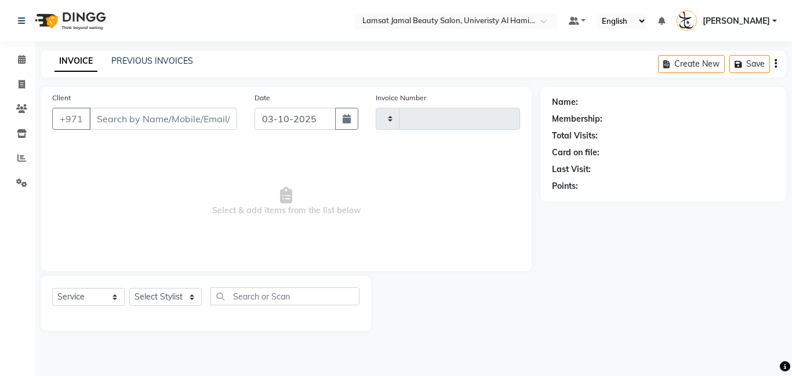
type input "4086"
select select "8294"
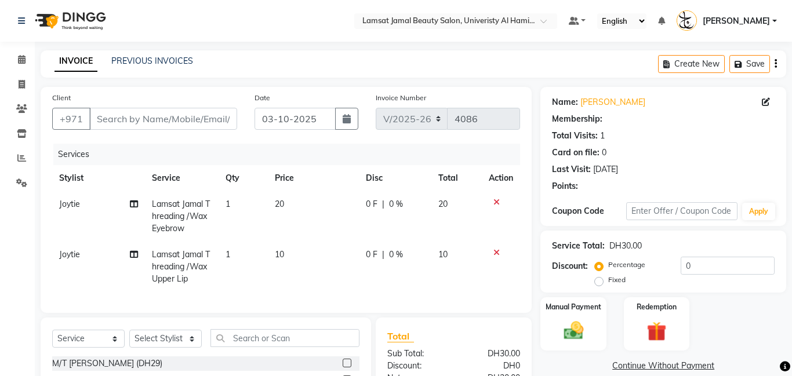
type input "56*****08"
select select "79908"
click at [288, 260] on td "10" at bounding box center [314, 267] width 92 height 50
select select "79908"
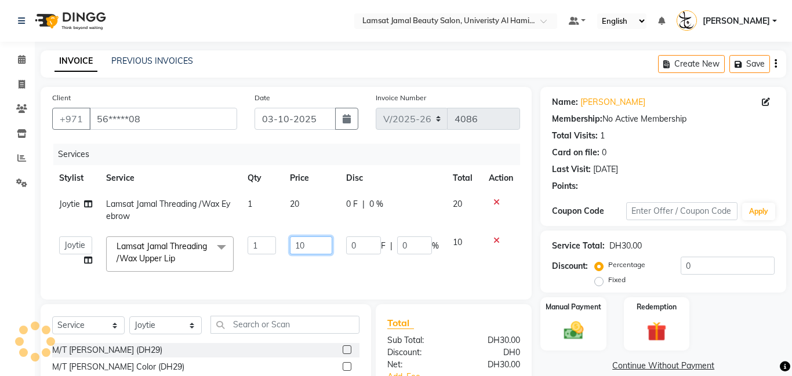
click at [311, 248] on input "10" at bounding box center [311, 245] width 42 height 18
type input "1"
type input "5"
click at [563, 325] on img at bounding box center [572, 331] width 33 height 24
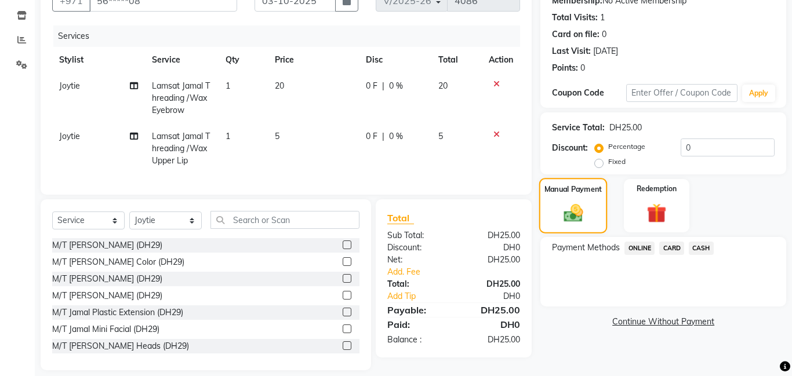
scroll to position [130, 0]
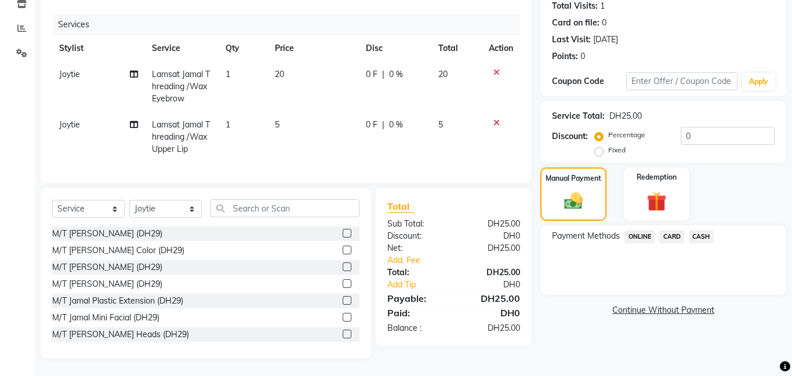
click at [701, 236] on span "CASH" at bounding box center [701, 236] width 25 height 13
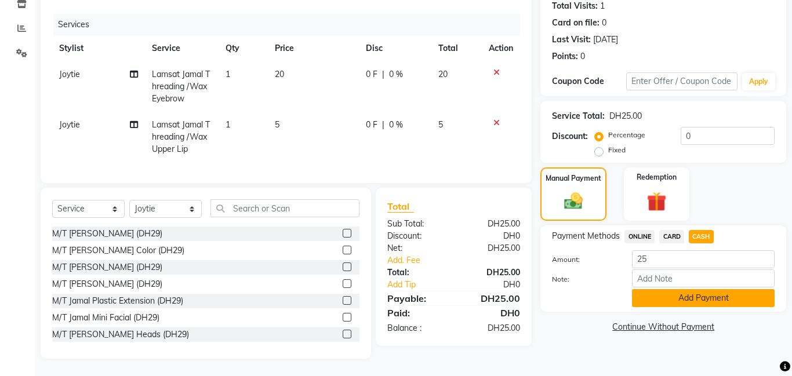
click at [687, 303] on button "Add Payment" at bounding box center [703, 298] width 143 height 18
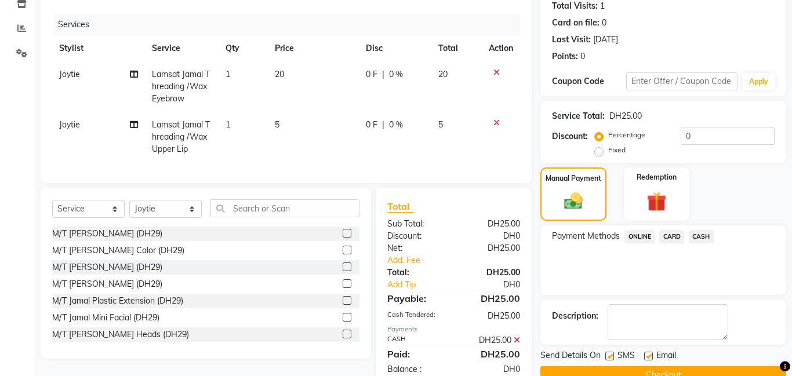
scroll to position [158, 0]
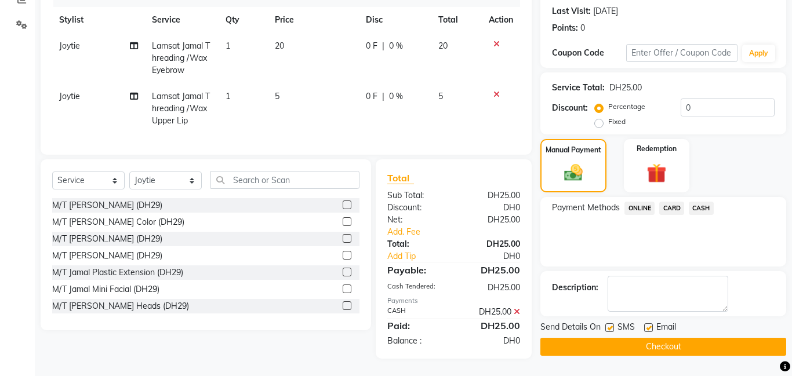
click at [656, 341] on button "Checkout" at bounding box center [663, 347] width 246 height 18
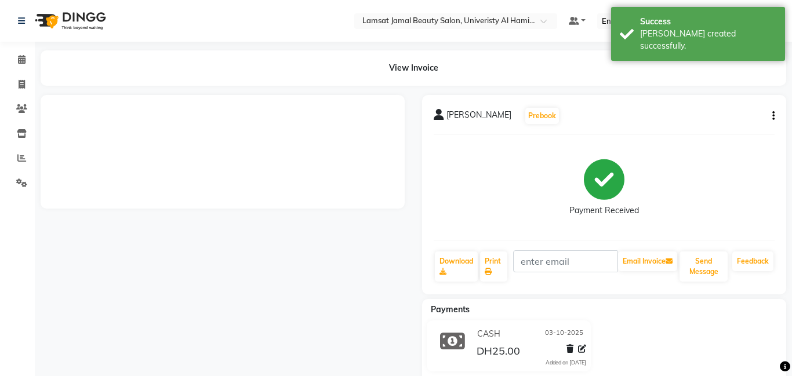
click at [650, 56] on div "View Invoice" at bounding box center [413, 67] width 745 height 35
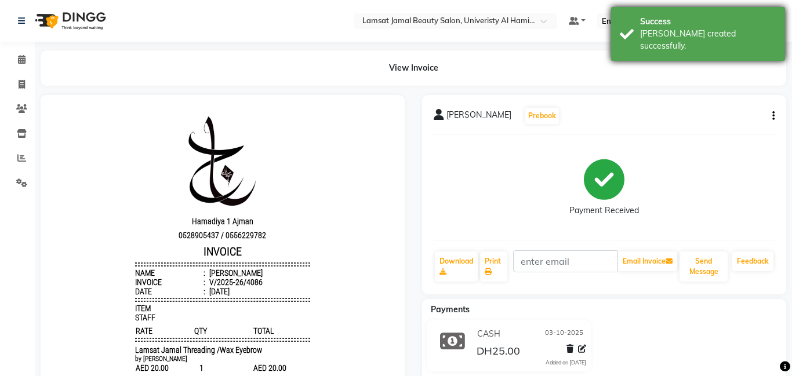
click at [642, 38] on div "[PERSON_NAME] created successfully." at bounding box center [708, 40] width 136 height 24
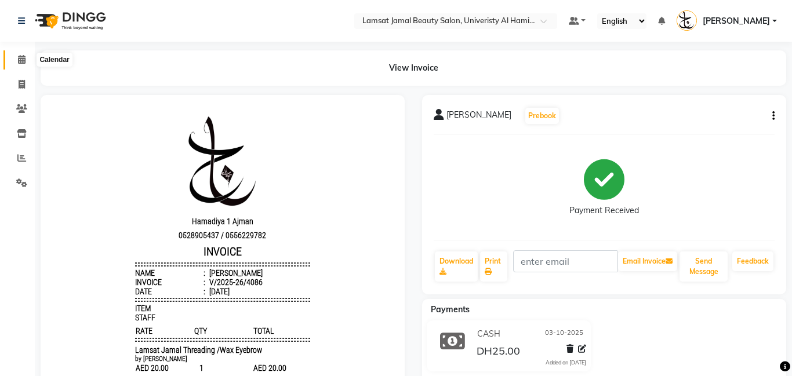
click at [27, 59] on span at bounding box center [22, 59] width 20 height 13
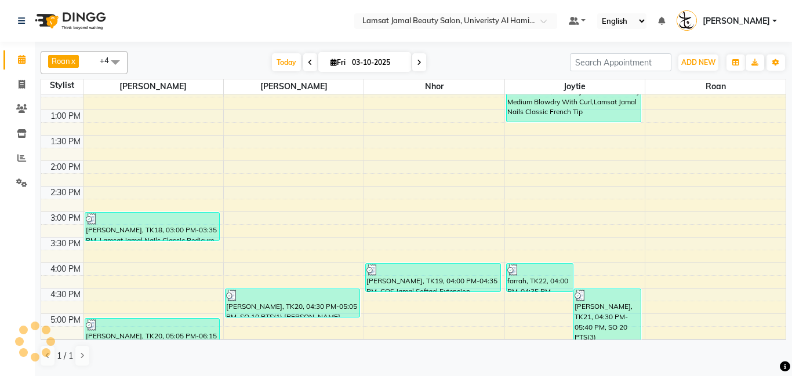
scroll to position [468, 0]
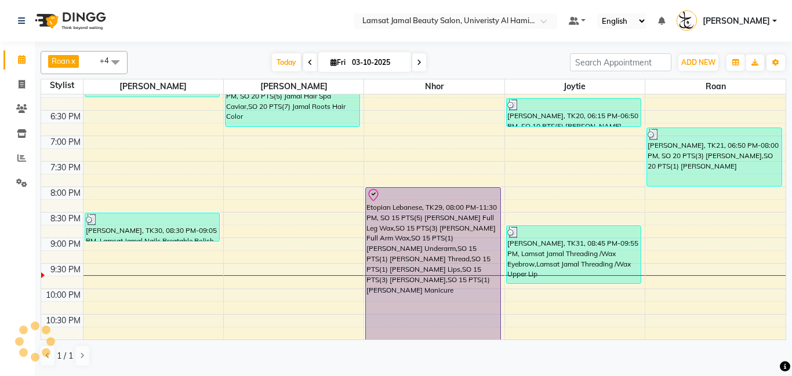
click at [400, 221] on div "Etopian Lebanese, TK29, 08:00 PM-11:30 PM, SO 15 PTS(5) [PERSON_NAME] Full Leg …" at bounding box center [433, 276] width 134 height 177
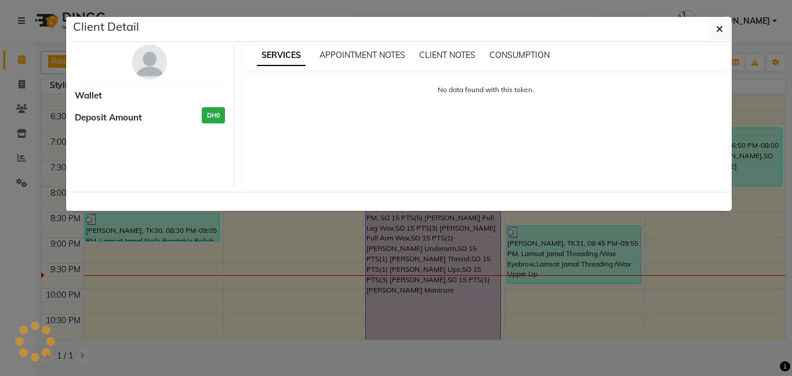
select select "8"
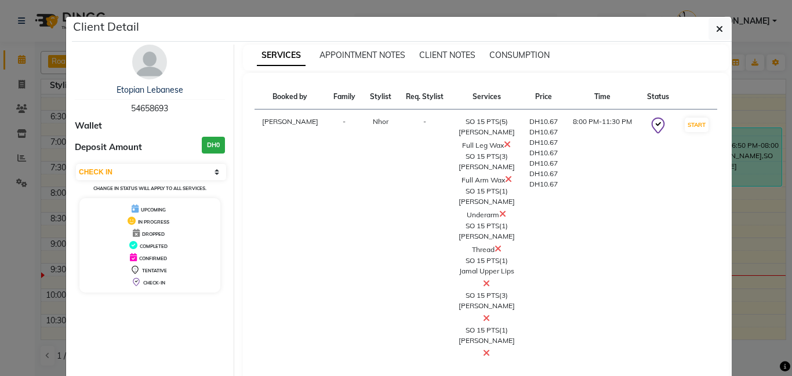
scroll to position [53, 0]
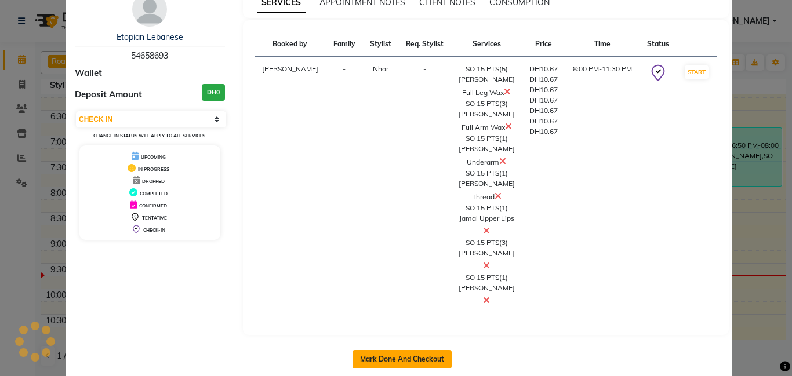
click at [434, 350] on button "Mark Done And Checkout" at bounding box center [401, 359] width 99 height 19
select select "service"
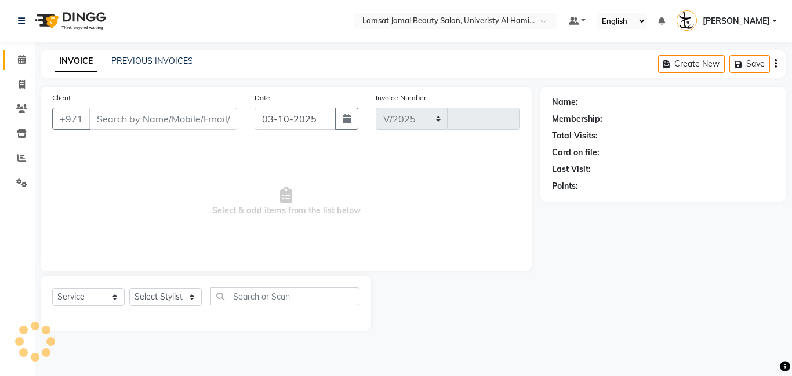
select select "8294"
type input "4087"
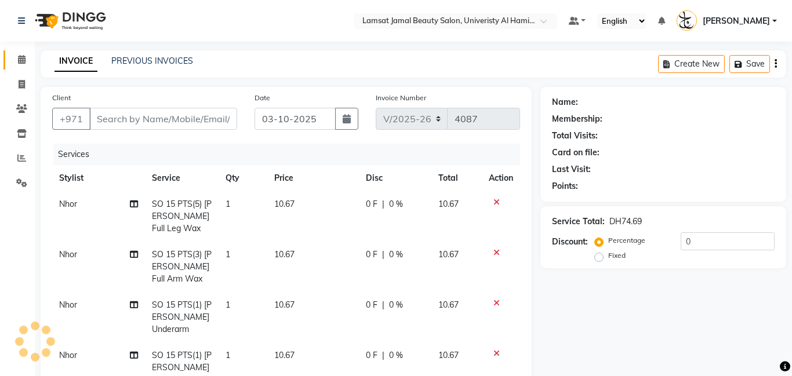
type input "54****93"
select select "79907"
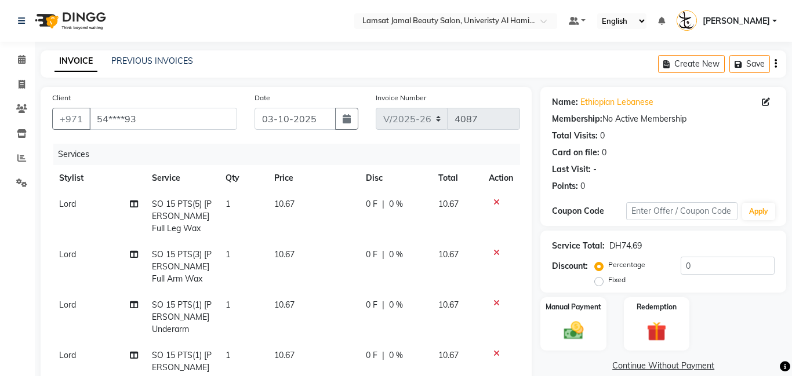
click at [243, 202] on td "1" at bounding box center [243, 216] width 49 height 50
select select "79907"
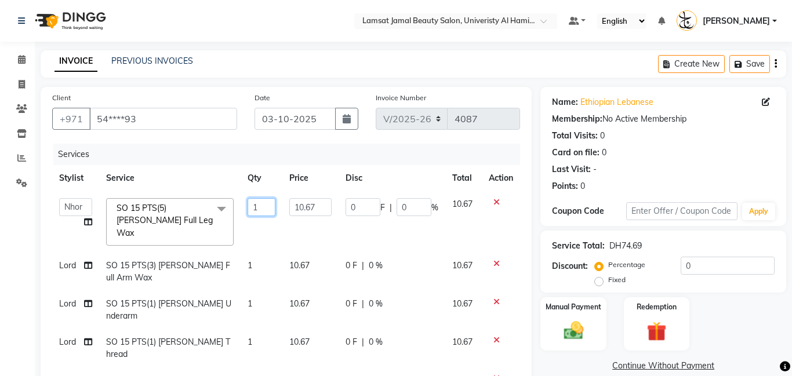
click at [260, 208] on input "1" at bounding box center [261, 207] width 28 height 18
type input "5"
click at [264, 256] on td "1" at bounding box center [262, 272] width 42 height 38
select select "79907"
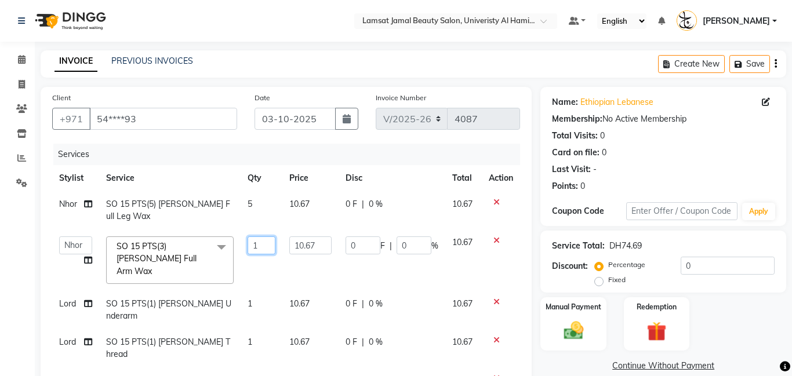
click at [268, 236] on input "1" at bounding box center [261, 245] width 28 height 18
type input "3"
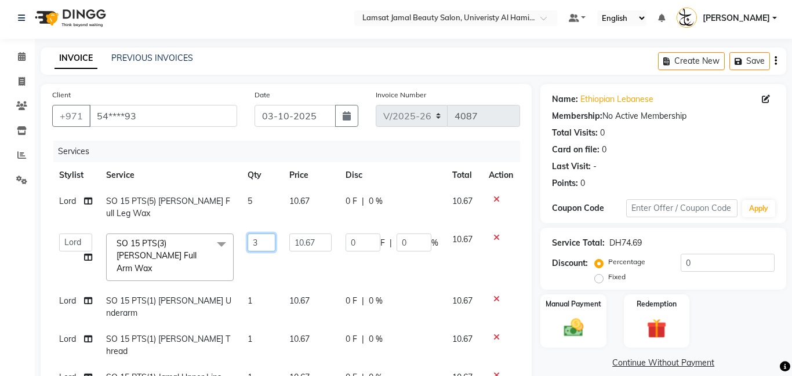
scroll to position [75, 0]
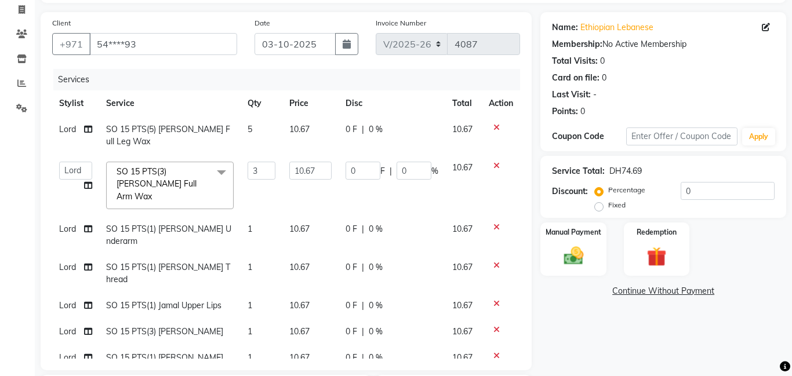
click at [259, 309] on tbody "Lord SO 15 PTS(5) [PERSON_NAME] Full Leg Wax 5 10.67 0 F | 0 % 10.67 Aldie [PER…" at bounding box center [286, 244] width 468 height 254
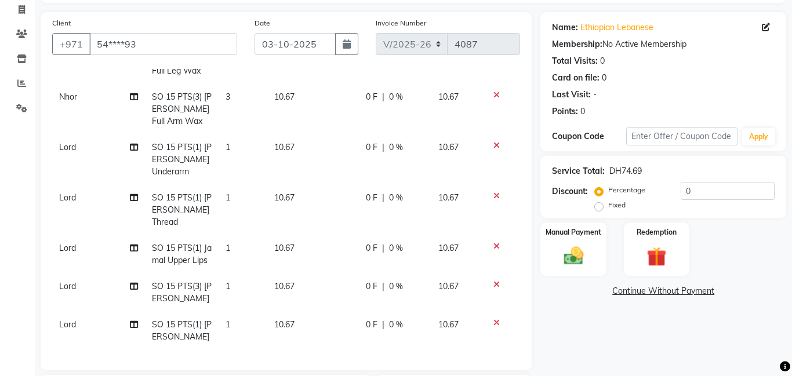
scroll to position [96, 0]
click at [236, 294] on td "1" at bounding box center [243, 292] width 49 height 38
select select "79907"
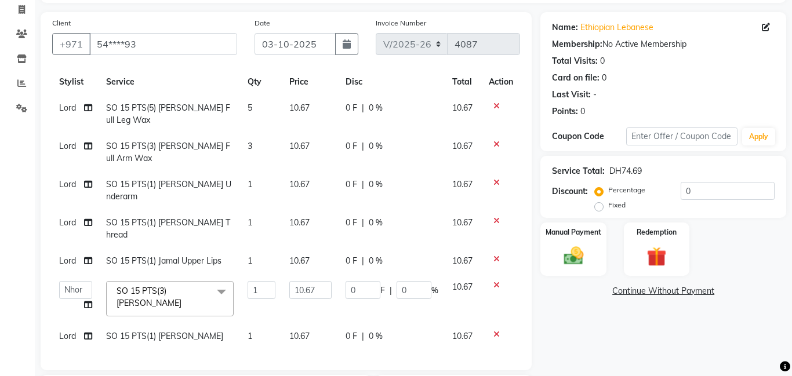
scroll to position [0, 0]
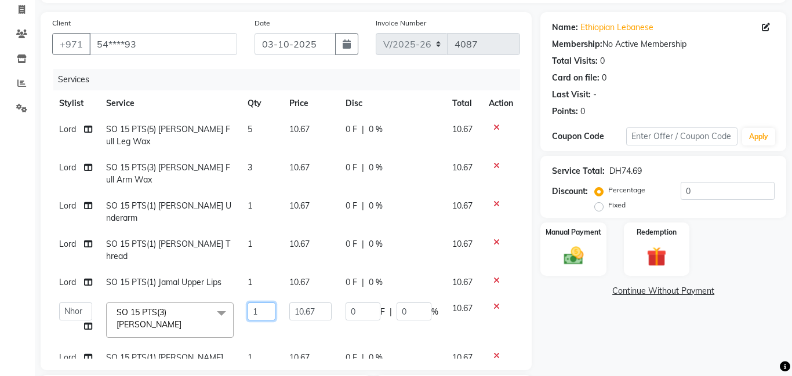
click at [261, 303] on input "1" at bounding box center [261, 312] width 28 height 18
type input "3"
click at [20, 256] on div "Calendar Invoice Clients Inventory Reports Settings Completed InProgress Upcomi…" at bounding box center [78, 252] width 156 height 588
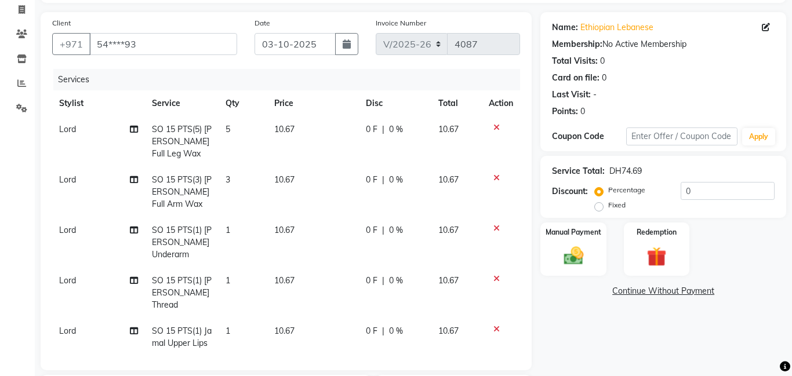
click at [72, 126] on font "Lord" at bounding box center [67, 129] width 17 height 10
select select "79907"
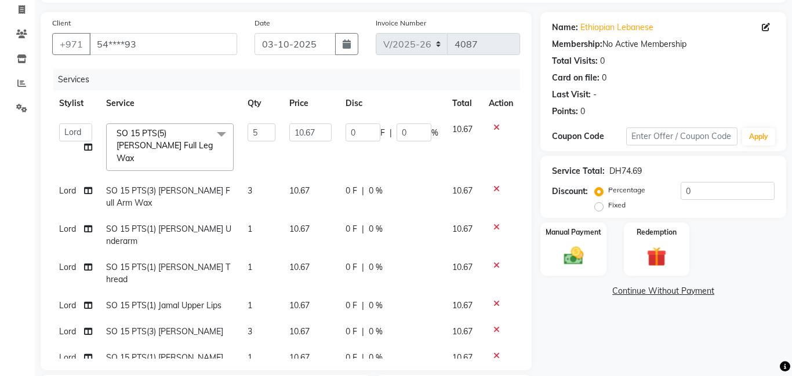
drag, startPoint x: 45, startPoint y: 201, endPoint x: 34, endPoint y: 212, distance: 16.0
click at [39, 205] on div "Client +971 54****93 Date [DATE] Invoice Number V/2025 V/[PHONE_NUMBER] Service…" at bounding box center [286, 279] width 508 height 534
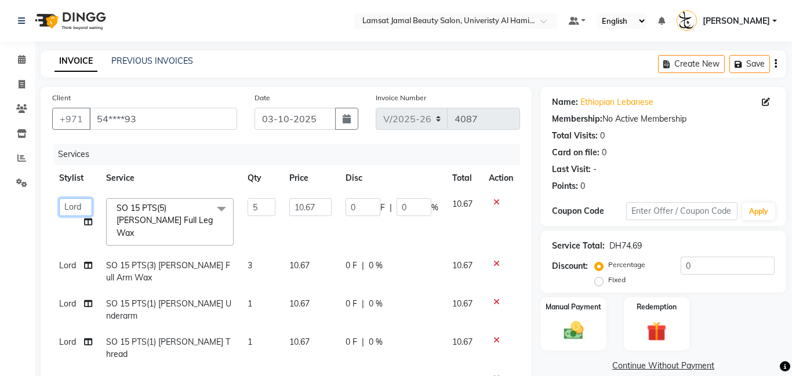
click at [72, 209] on select "[PERSON_NAME] Amna [PERSON_NAME] Joytie [PERSON_NAME] No Touch Lamsat [PERSON_N…" at bounding box center [75, 207] width 33 height 18
click at [18, 252] on div "Calendar Invoice Clients Inventory Reports Settings Completed InProgress Upcomi…" at bounding box center [78, 327] width 156 height 588
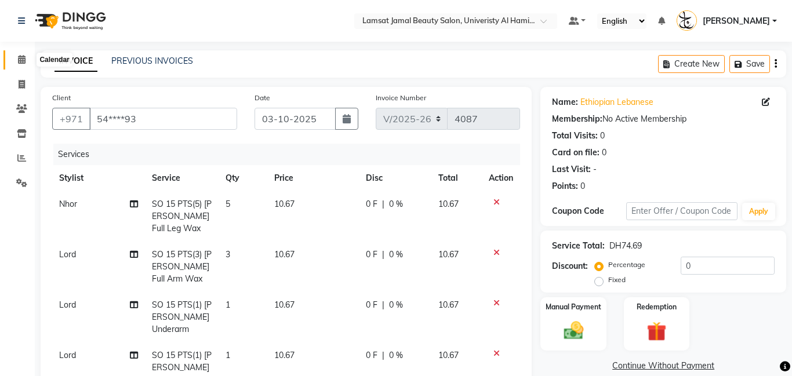
click at [24, 63] on icon at bounding box center [22, 59] width 8 height 9
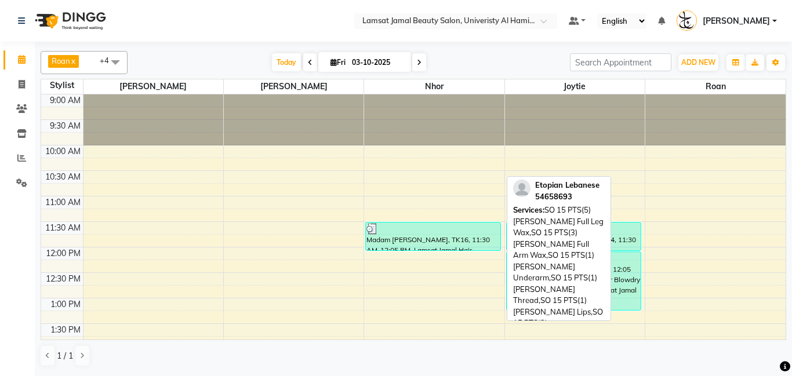
scroll to position [526, 0]
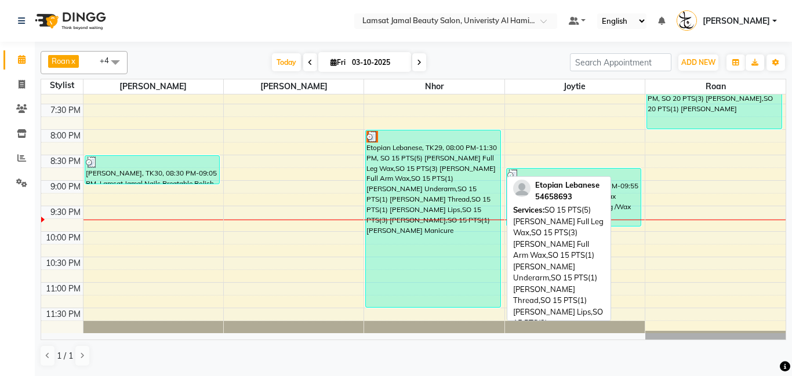
click at [440, 176] on div "Etopian Lebanese, TK29, 08:00 PM-11:30 PM, SO 15 PTS(5) [PERSON_NAME] Full Leg …" at bounding box center [433, 218] width 134 height 177
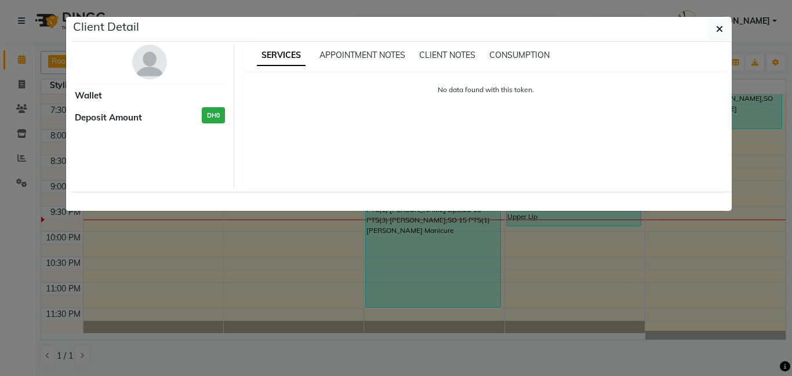
select select "3"
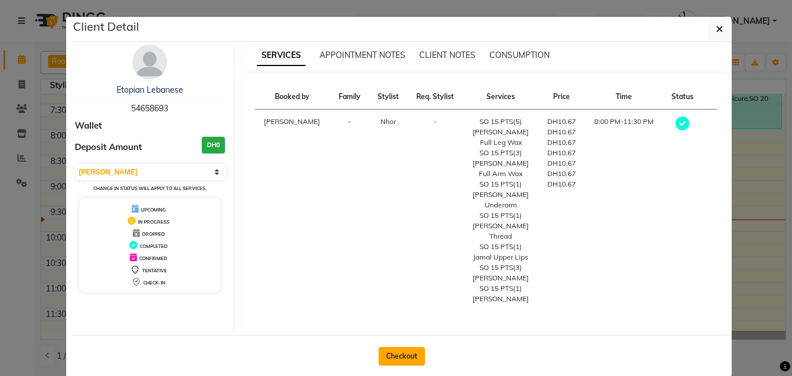
click at [401, 347] on button "Checkout" at bounding box center [401, 356] width 46 height 19
select select "service"
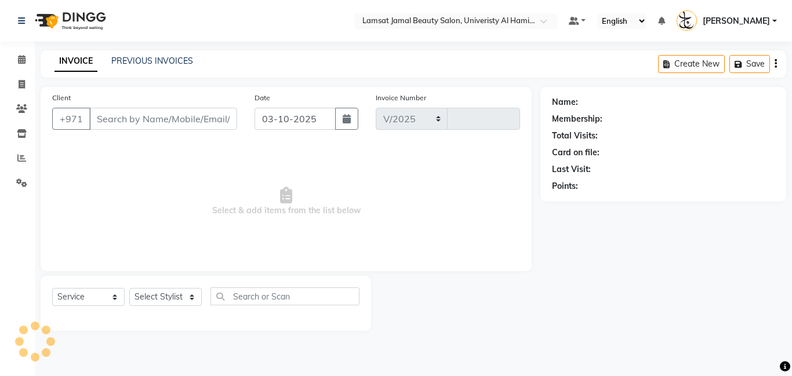
select select "8294"
type input "4087"
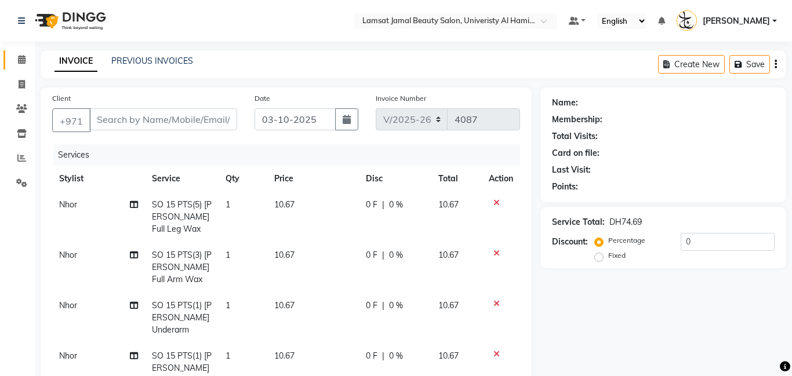
type input "54****93"
select select "79907"
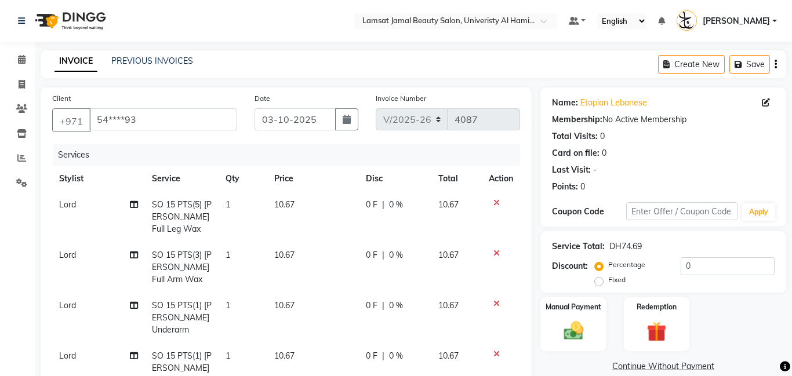
click at [245, 209] on td "1" at bounding box center [243, 217] width 49 height 50
select select "79907"
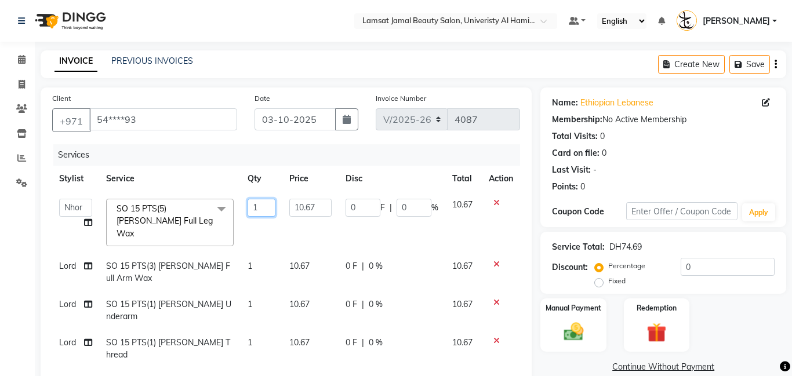
click at [265, 206] on input "1" at bounding box center [261, 208] width 28 height 18
type input "5"
click at [269, 260] on tr "Lord SO 15 PTS(3) [PERSON_NAME] Full Arm Wax 1 10.67 0 F | 0 % 10.67" at bounding box center [286, 272] width 468 height 38
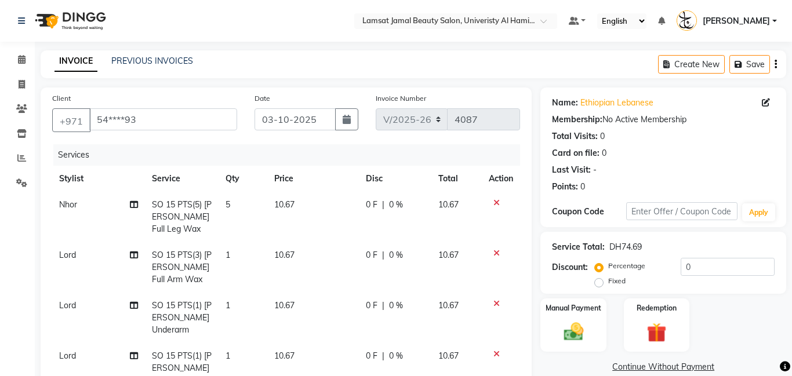
click at [253, 247] on td "1" at bounding box center [243, 267] width 49 height 50
select select "79907"
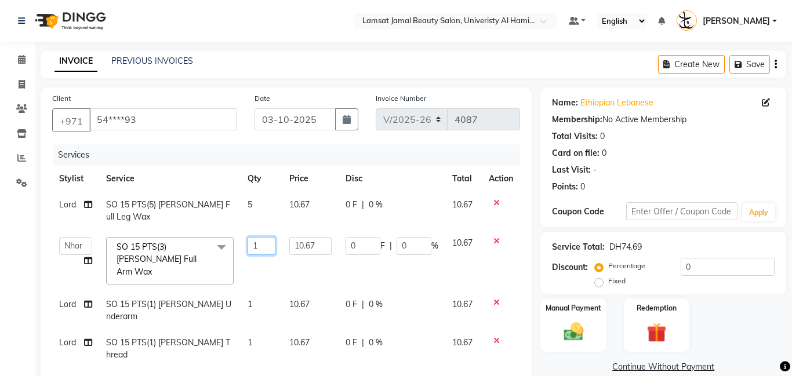
click at [265, 237] on input "1" at bounding box center [261, 246] width 28 height 18
type input "3"
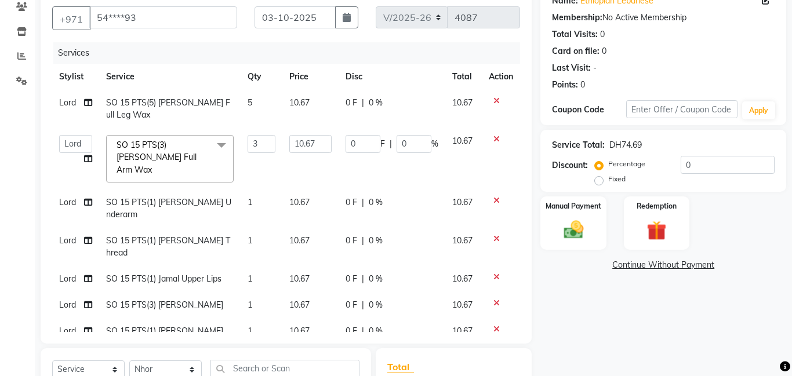
click at [256, 273] on tbody "Lord SO 15 PTS(5) [PERSON_NAME] Full Leg Wax 5 10.67 0 F | 0 % 10.67 Aldie [PER…" at bounding box center [286, 217] width 468 height 254
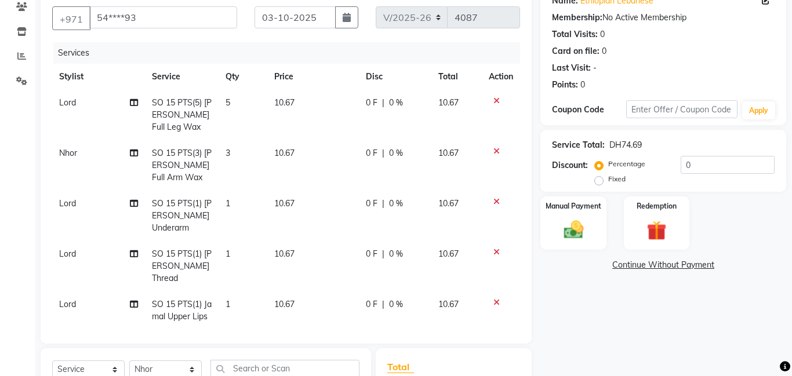
scroll to position [94, 0]
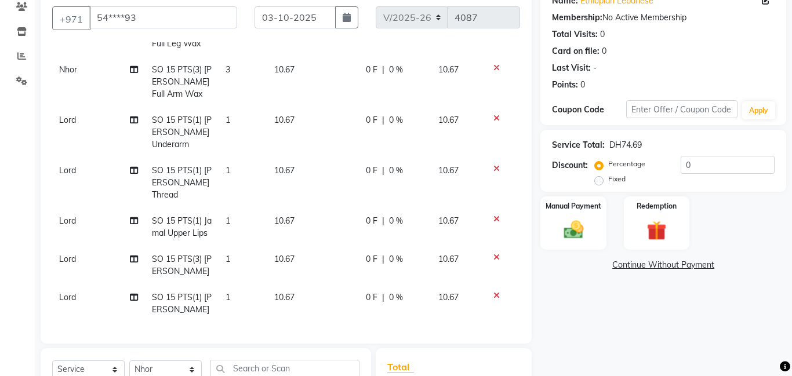
click at [231, 261] on td "1" at bounding box center [243, 265] width 49 height 38
select select "79907"
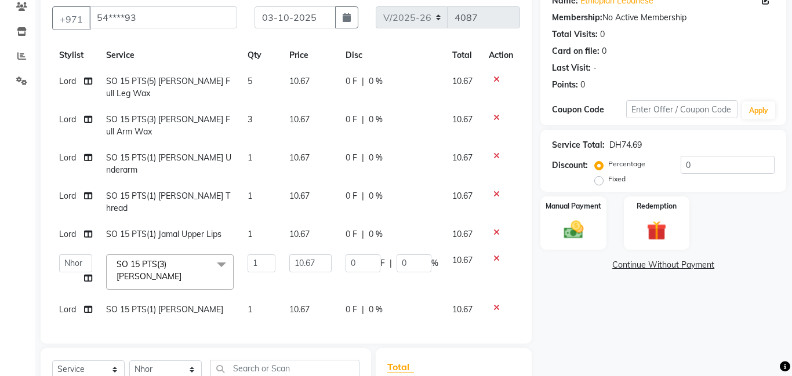
scroll to position [0, 0]
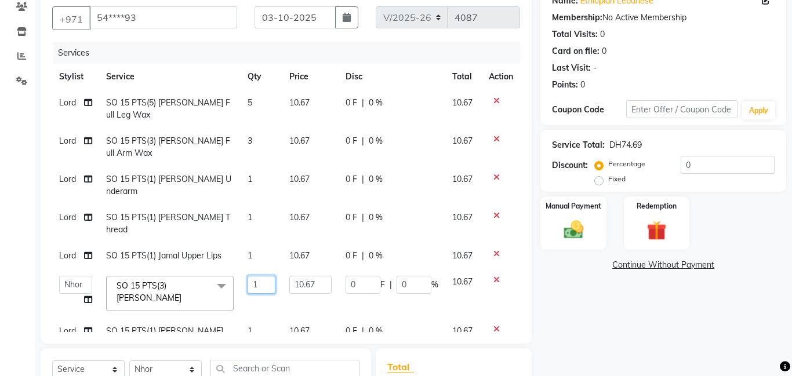
click at [260, 276] on input "1" at bounding box center [261, 285] width 28 height 18
type input "3"
click at [0, 265] on div "Calendar Invoice Clients Inventory Reports Settings Completed InProgress Upcomi…" at bounding box center [78, 225] width 156 height 588
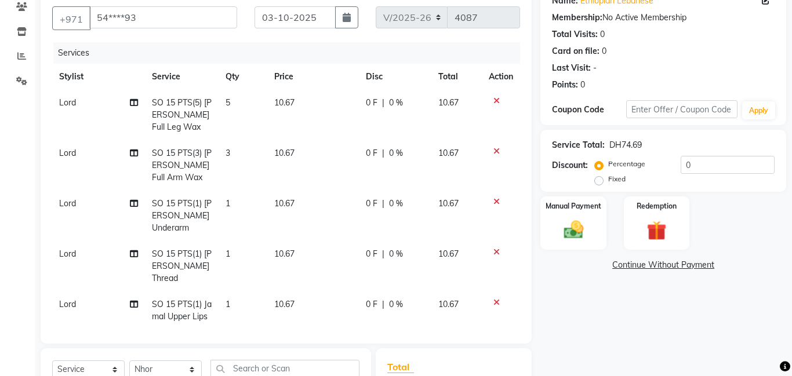
scroll to position [74, 0]
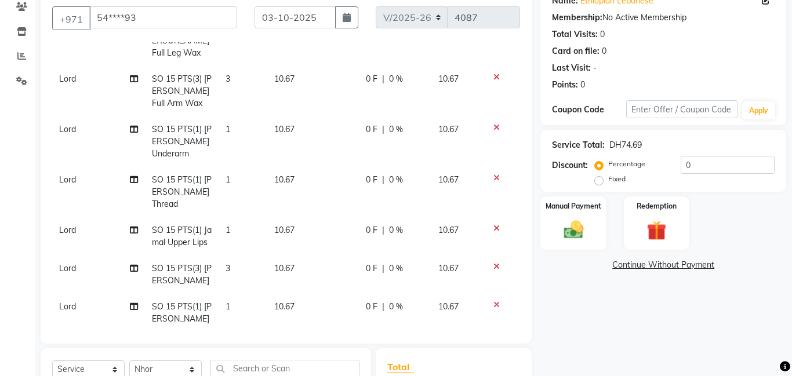
click at [73, 186] on td "Lord" at bounding box center [98, 192] width 93 height 50
select select "79907"
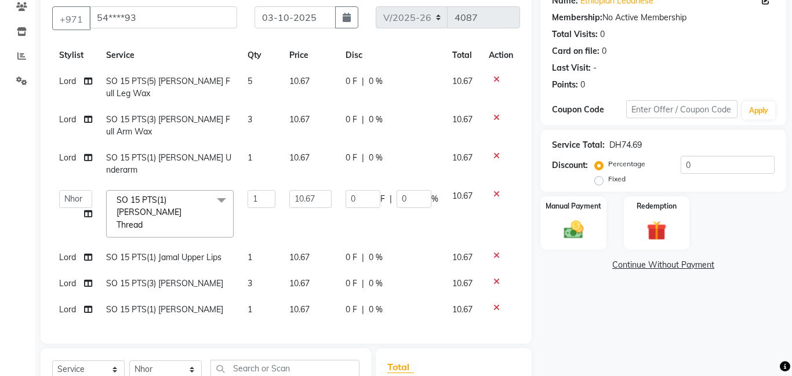
scroll to position [0, 0]
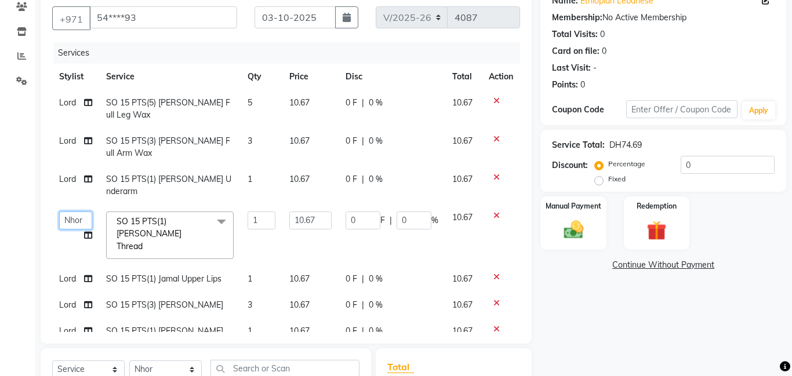
click at [82, 212] on select "[PERSON_NAME] Amna [PERSON_NAME] [PERSON_NAME] Ebda Lamsat [PERSON_NAME] [PERSO…" at bounding box center [75, 221] width 33 height 18
select select "79908"
click at [71, 274] on font "Lord" at bounding box center [67, 279] width 17 height 10
select select "79907"
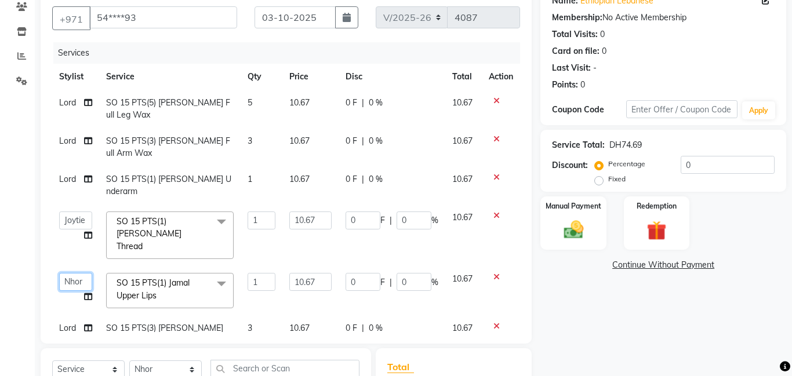
click at [72, 273] on select "[PERSON_NAME] Amna [PERSON_NAME] [PERSON_NAME] Ebda Lamsat [PERSON_NAME] [PERSO…" at bounding box center [75, 282] width 33 height 18
select select "79908"
click at [72, 323] on font "Lord" at bounding box center [67, 328] width 17 height 10
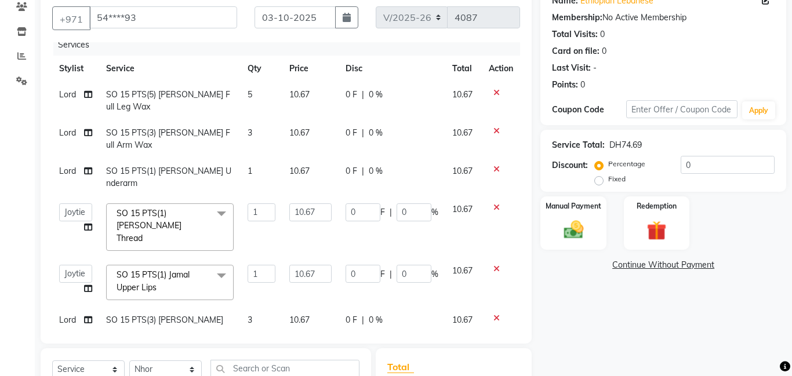
select select "79907"
click at [74, 314] on select "[PERSON_NAME] Amna [PERSON_NAME] [PERSON_NAME] Ebda Lamsat [PERSON_NAME] [PERSO…" at bounding box center [75, 323] width 33 height 18
select select "79901"
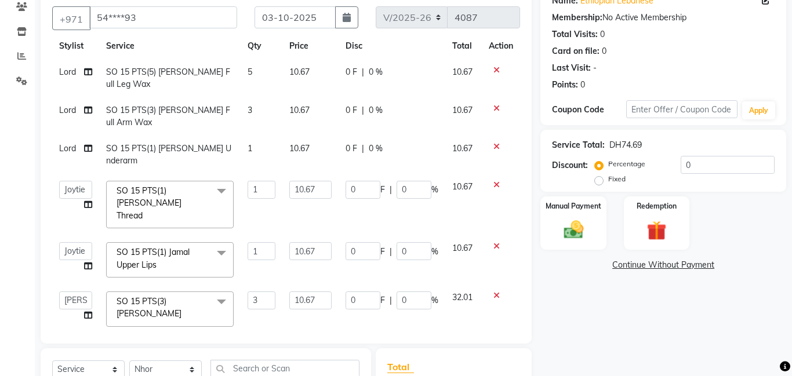
click at [68, 341] on font "Lord" at bounding box center [67, 346] width 17 height 10
select select "79907"
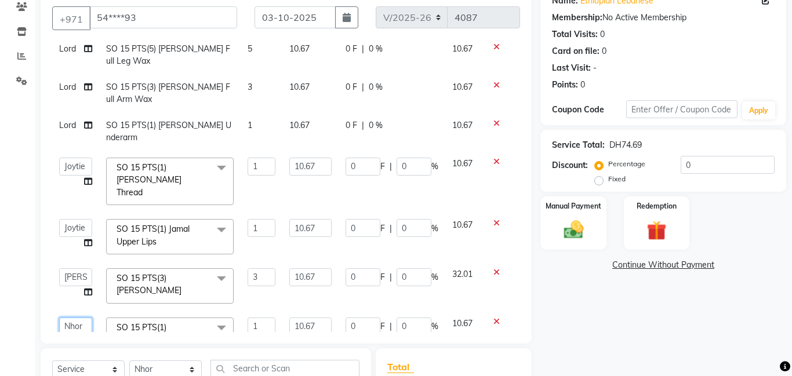
click at [70, 318] on select "[PERSON_NAME] Amna [PERSON_NAME] [PERSON_NAME] Ebda Lamsat [PERSON_NAME] [PERSO…" at bounding box center [75, 327] width 33 height 18
select select "92477"
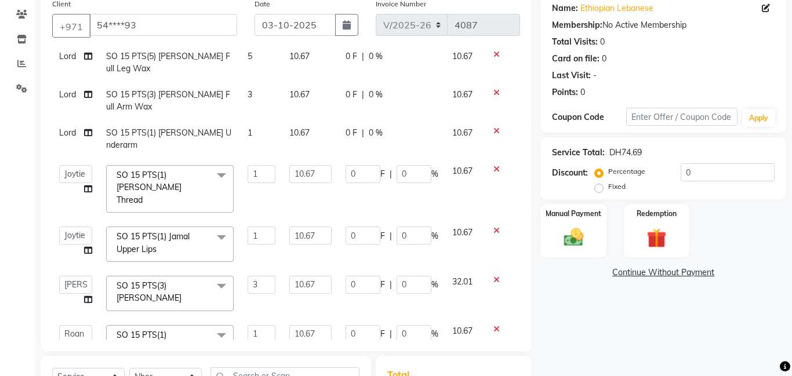
scroll to position [0, 0]
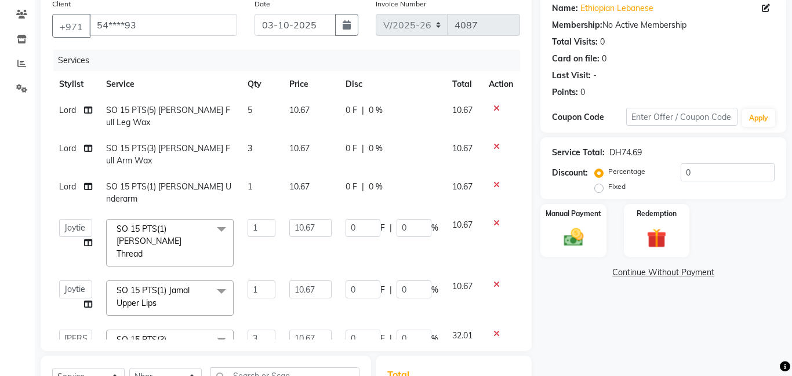
click at [267, 116] on td "5" at bounding box center [262, 116] width 42 height 38
select select "79907"
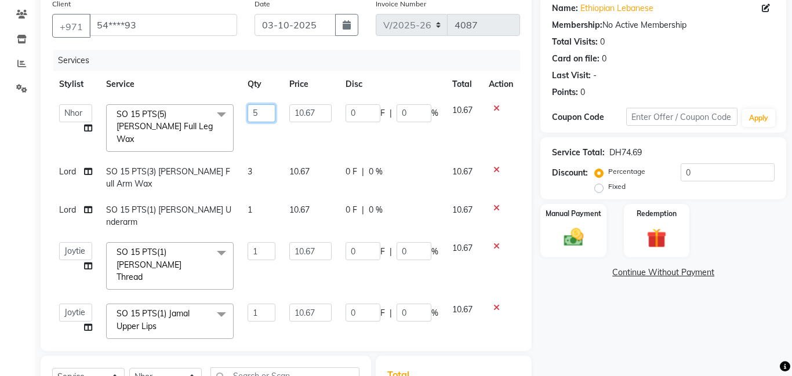
click at [267, 116] on input "5" at bounding box center [261, 113] width 28 height 18
type input "5"
click at [32, 161] on div "Client +971 54****93 Date [DATE] Invoice Number V/2025 V/[PHONE_NUMBER] Service…" at bounding box center [286, 260] width 508 height 534
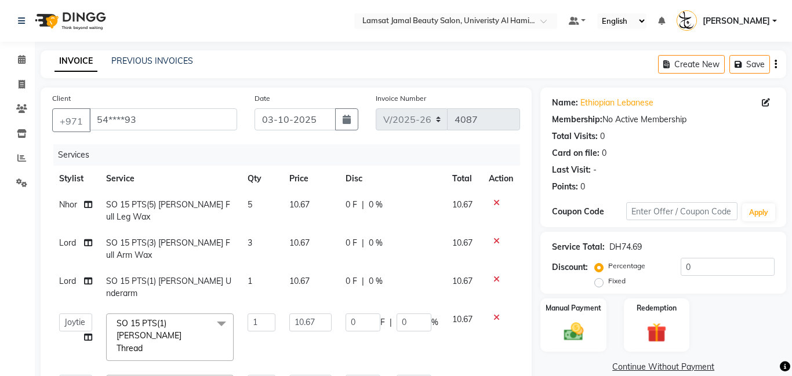
click at [377, 205] on span "0 %" at bounding box center [376, 205] width 14 height 12
select select "79907"
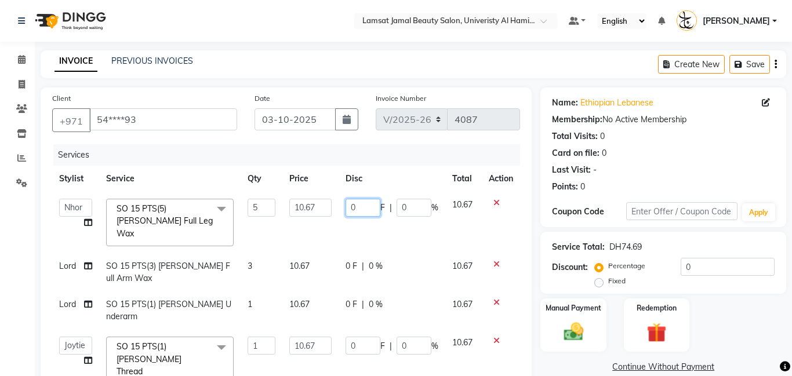
click at [365, 215] on input "0" at bounding box center [362, 208] width 35 height 18
type input "1"
click at [312, 78] on main "INVOICE PREVIOUS INVOICES Create New Save Client +971 54****93 Date [DATE] Invo…" at bounding box center [413, 344] width 757 height 588
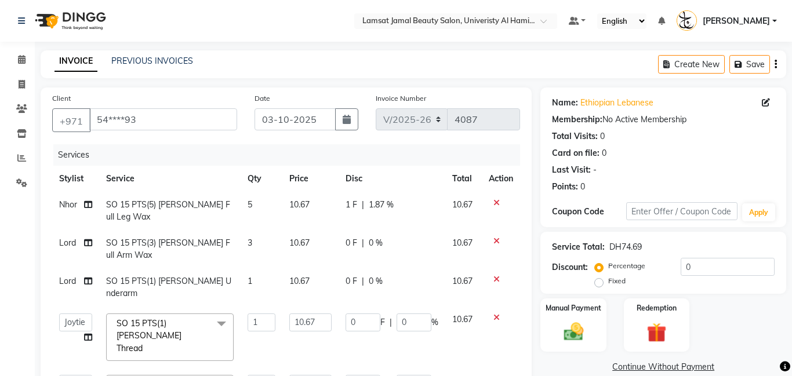
click at [352, 205] on span "1 F" at bounding box center [351, 205] width 12 height 12
select select "79907"
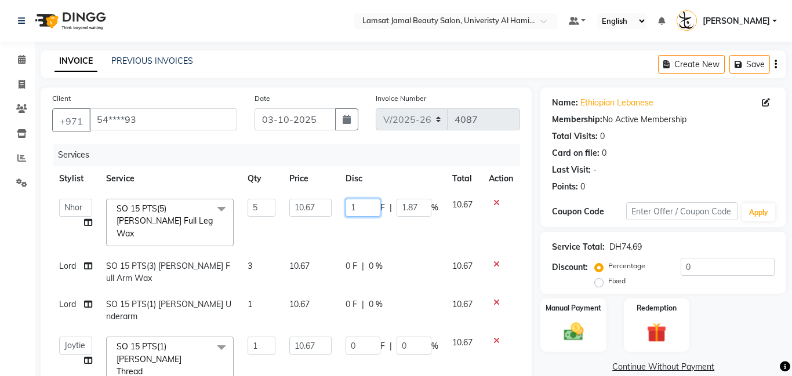
drag, startPoint x: 362, startPoint y: 205, endPoint x: 367, endPoint y: 167, distance: 38.5
click at [362, 205] on input "1" at bounding box center [362, 208] width 35 height 18
type input "0"
click at [403, 61] on div "INVOICE PREVIOUS INVOICES Create New Save" at bounding box center [413, 64] width 745 height 28
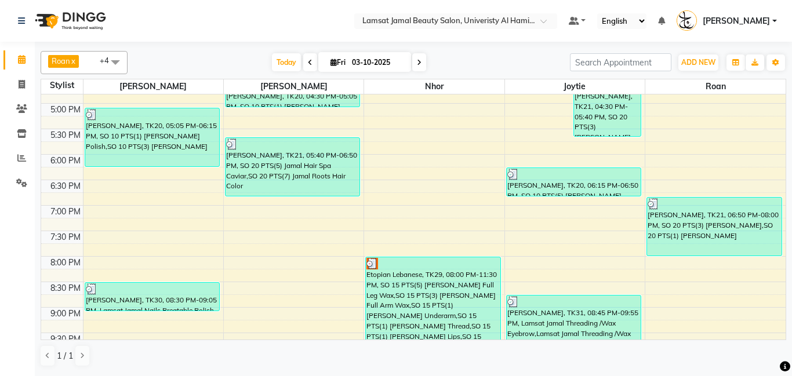
scroll to position [526, 0]
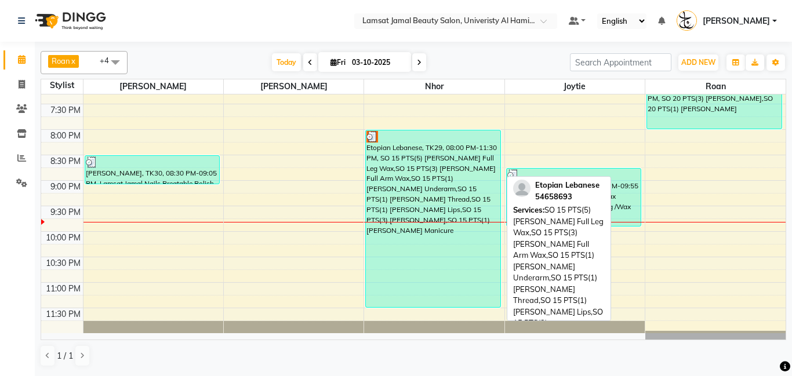
click at [460, 166] on div "Etopian Lebanese, TK29, 08:00 PM-11:30 PM, SO 15 PTS(5) [PERSON_NAME] Full Leg …" at bounding box center [433, 218] width 134 height 177
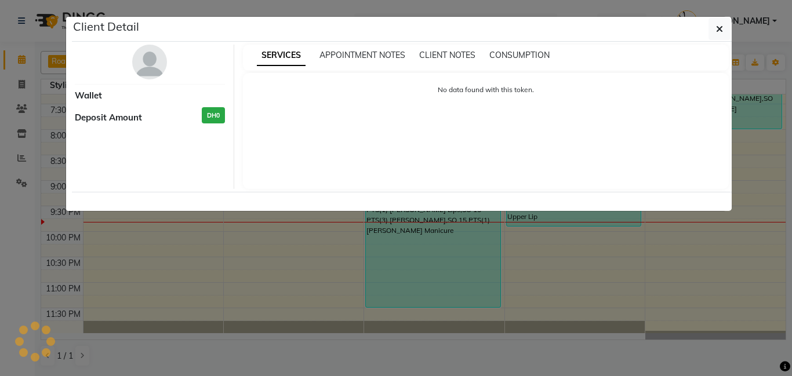
select select "3"
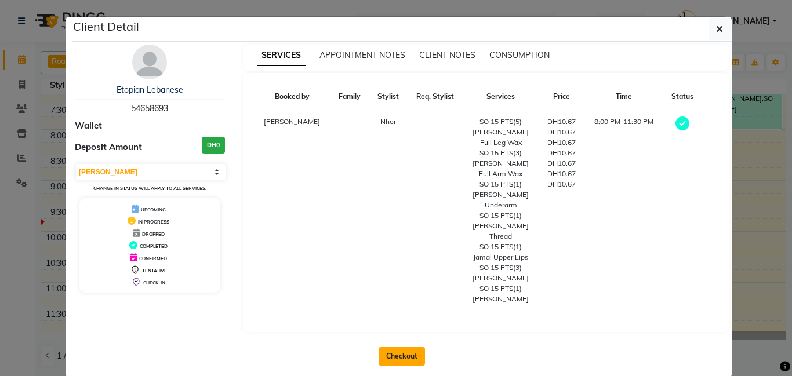
click at [405, 347] on button "Checkout" at bounding box center [401, 356] width 46 height 19
select select "service"
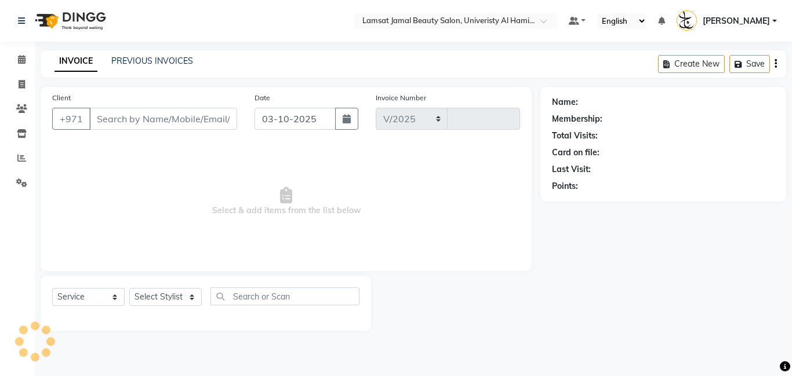
select select "8294"
type input "4088"
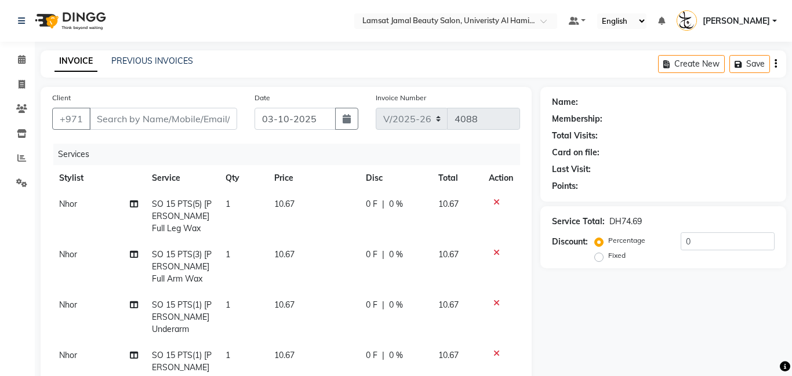
type input "54****93"
select select "79907"
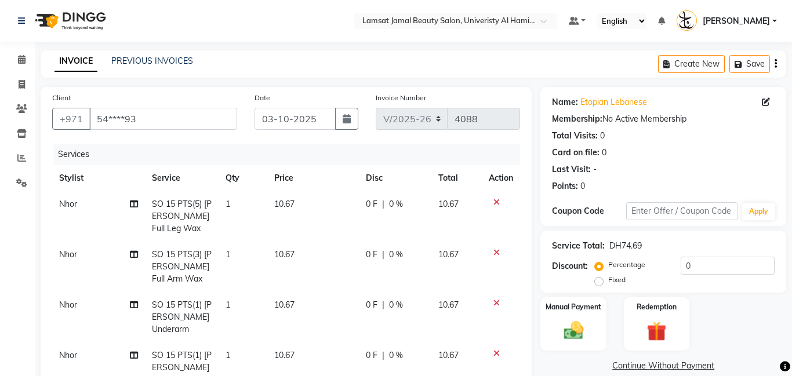
click at [247, 208] on td "1" at bounding box center [243, 216] width 49 height 50
select select "79907"
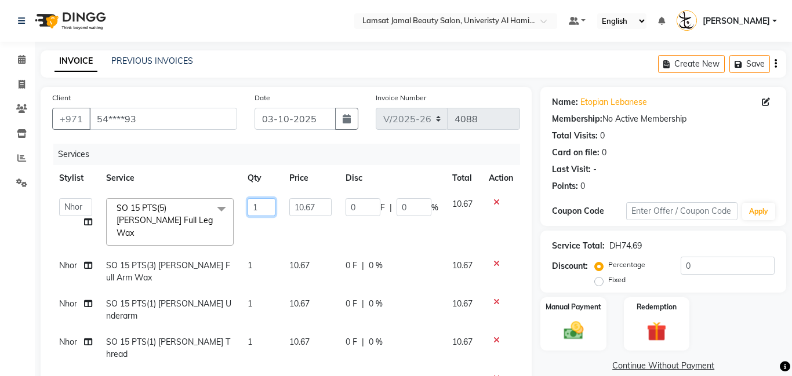
click at [268, 206] on input "1" at bounding box center [261, 207] width 28 height 18
type input "5"
click at [294, 63] on div "INVOICE PREVIOUS INVOICES Create New Save" at bounding box center [413, 63] width 745 height 27
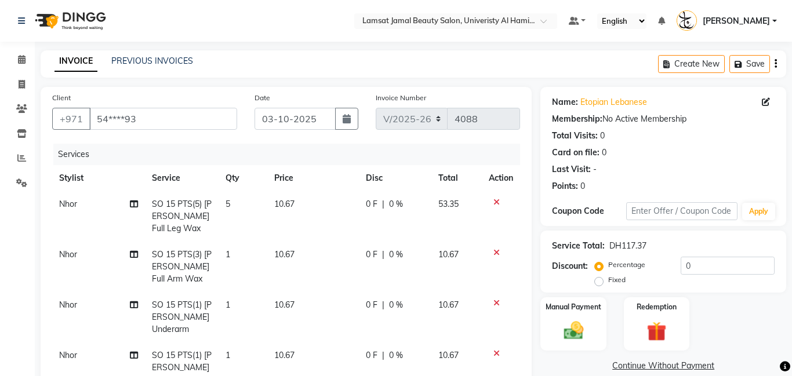
click at [244, 257] on td "1" at bounding box center [243, 267] width 49 height 50
select select "79907"
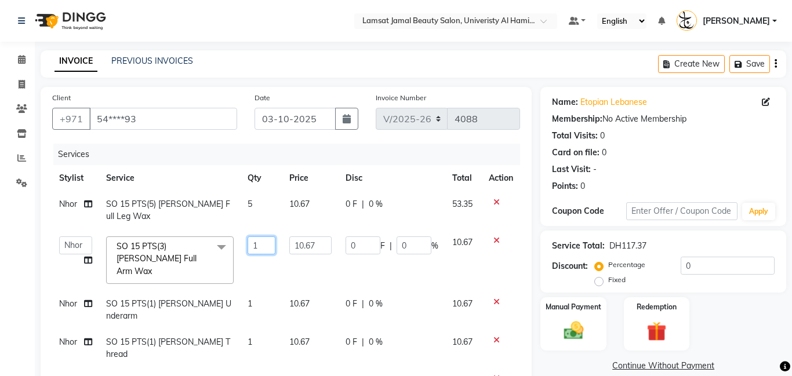
click at [270, 236] on input "1" at bounding box center [261, 245] width 28 height 18
type input "3"
click at [296, 79] on main "INVOICE PREVIOUS INVOICES Create New Save Client +971 54****93 Date 03-10-2025 …" at bounding box center [413, 344] width 757 height 588
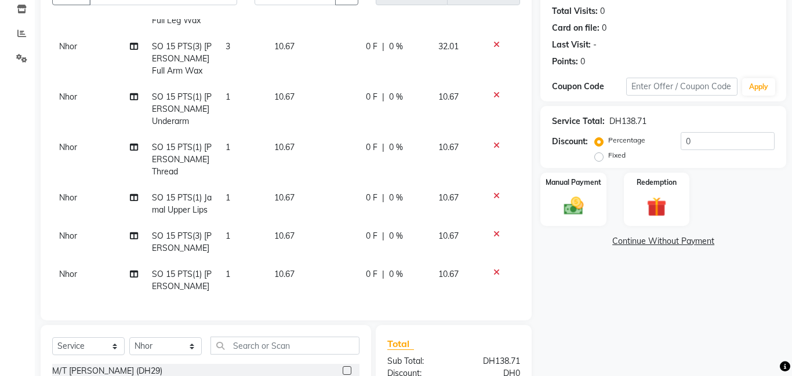
scroll to position [145, 0]
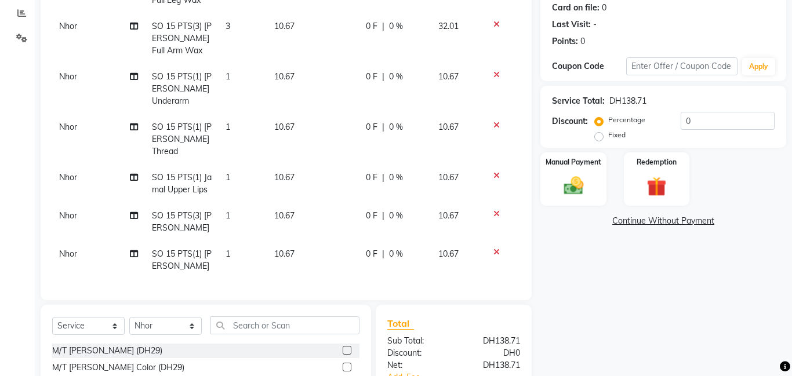
click at [246, 228] on td "1" at bounding box center [243, 222] width 49 height 38
select select "79907"
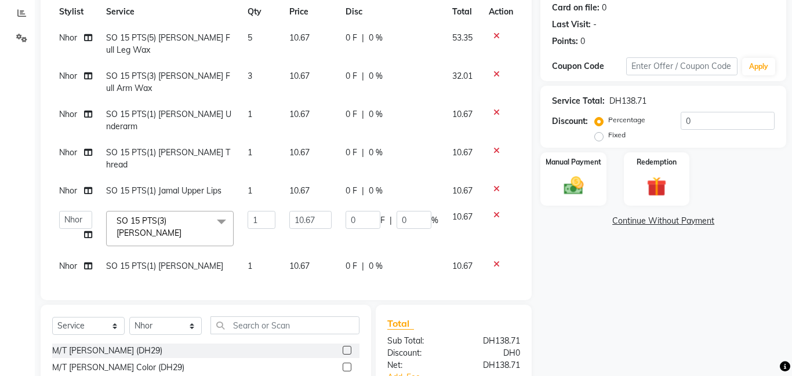
scroll to position [0, 0]
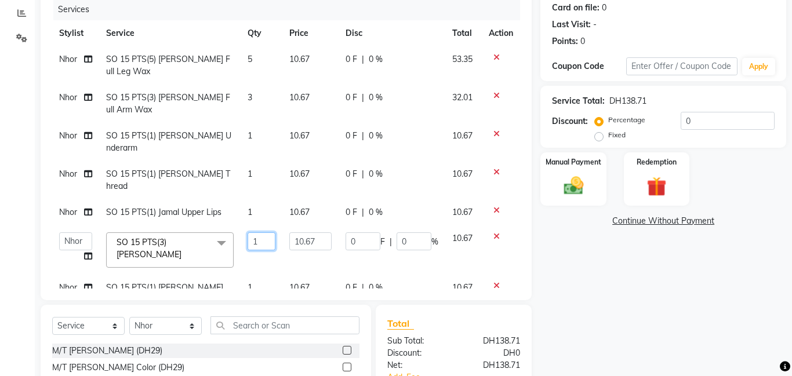
click at [261, 232] on input "1" at bounding box center [261, 241] width 28 height 18
type input "3"
click at [16, 209] on div "Calendar Invoice Clients Inventory Reports Settings Completed InProgress Upcomi…" at bounding box center [78, 182] width 156 height 588
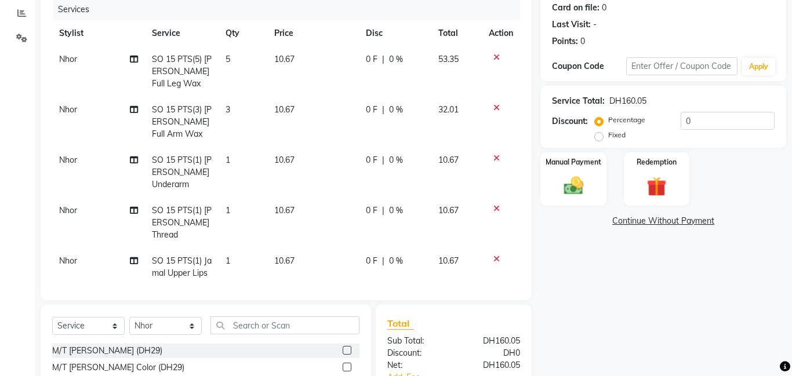
click at [300, 63] on td "10.67" at bounding box center [313, 71] width 92 height 50
select select "79907"
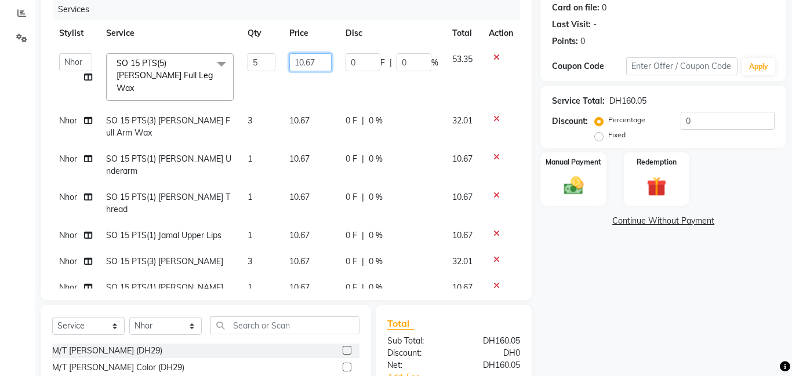
click at [321, 60] on input "10.67" at bounding box center [310, 62] width 42 height 18
type input "10.66"
click at [70, 174] on tbody "Aldie Aliya Amna Gennie Joytie Jude Lamsat Ebda Lamsat Jamal Liezel Maricar May…" at bounding box center [286, 173] width 468 height 254
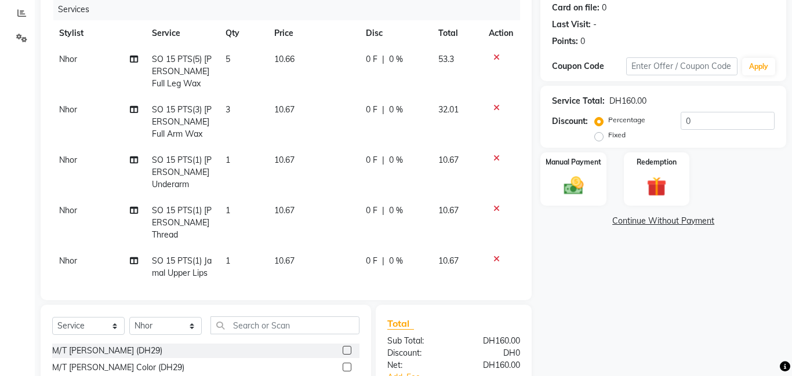
click at [61, 150] on td "Nhor" at bounding box center [98, 172] width 93 height 50
select select "79907"
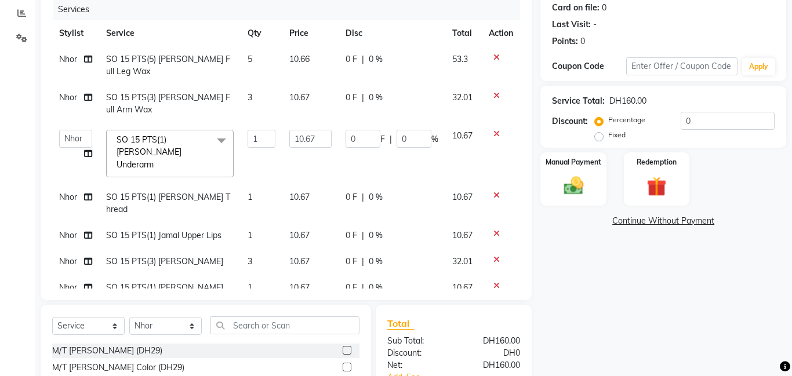
click at [71, 192] on span "Nhor" at bounding box center [68, 197] width 18 height 10
select select "79907"
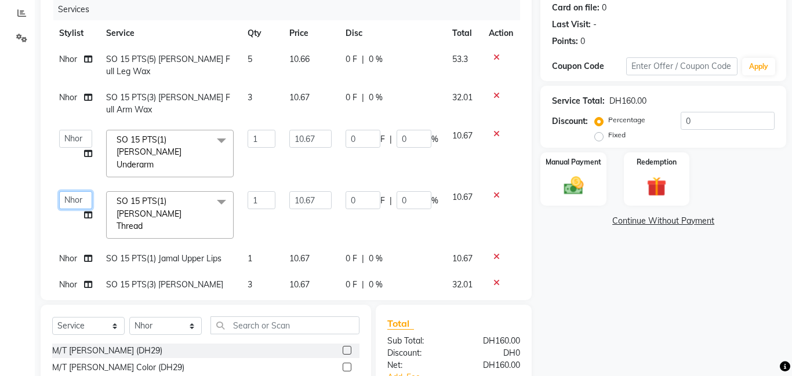
click at [72, 191] on select "[PERSON_NAME] Amna [PERSON_NAME] [PERSON_NAME] Ebda Lamsat [PERSON_NAME] [PERSO…" at bounding box center [75, 200] width 33 height 18
click at [67, 253] on span "Nhor" at bounding box center [68, 258] width 18 height 10
select select "79908"
select select "79907"
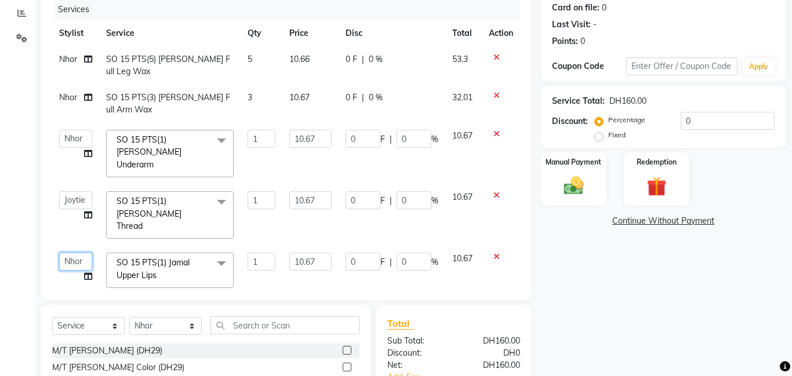
click at [68, 253] on select "[PERSON_NAME] Amna [PERSON_NAME] [PERSON_NAME] Ebda Lamsat [PERSON_NAME] [PERSO…" at bounding box center [75, 262] width 33 height 18
select select "79908"
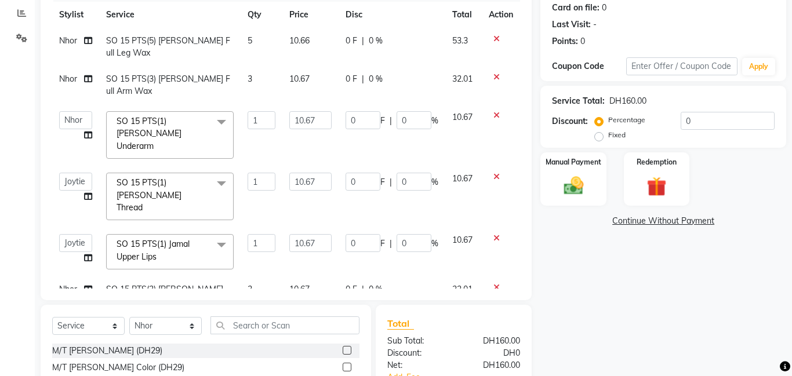
click at [70, 284] on span "Nhor" at bounding box center [68, 289] width 18 height 10
select select "79907"
click at [70, 283] on select "[PERSON_NAME] Amna [PERSON_NAME] [PERSON_NAME] Ebda Lamsat [PERSON_NAME] [PERSO…" at bounding box center [75, 292] width 33 height 18
select select "79901"
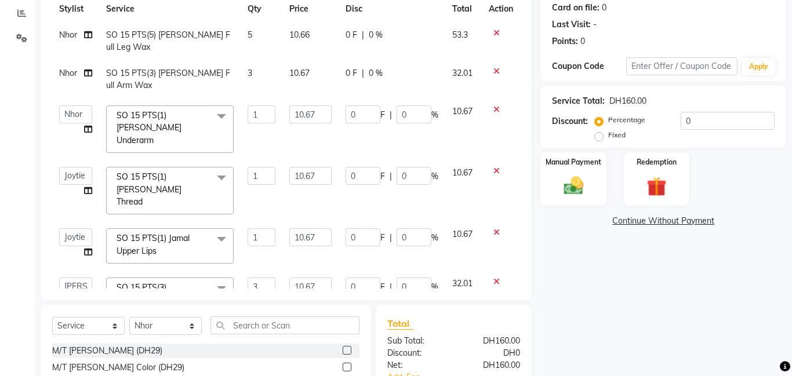
scroll to position [42, 0]
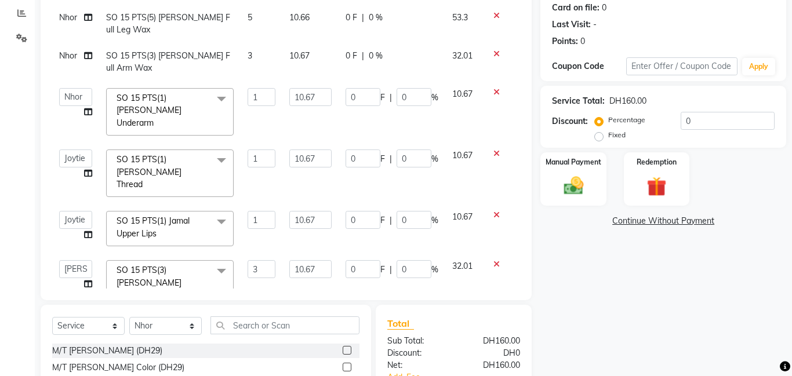
click at [73, 310] on span "Nhor" at bounding box center [68, 315] width 18 height 10
select select "79907"
click at [84, 310] on select "[PERSON_NAME] Amna [PERSON_NAME] [PERSON_NAME] Ebda Lamsat [PERSON_NAME] [PERSO…" at bounding box center [75, 319] width 33 height 18
select select "92477"
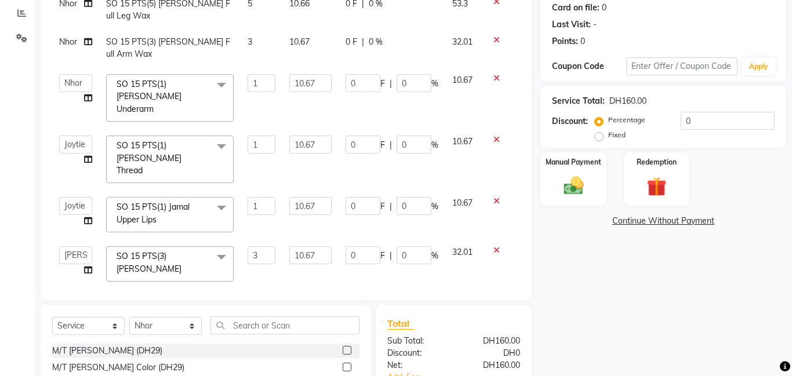
scroll to position [65, 0]
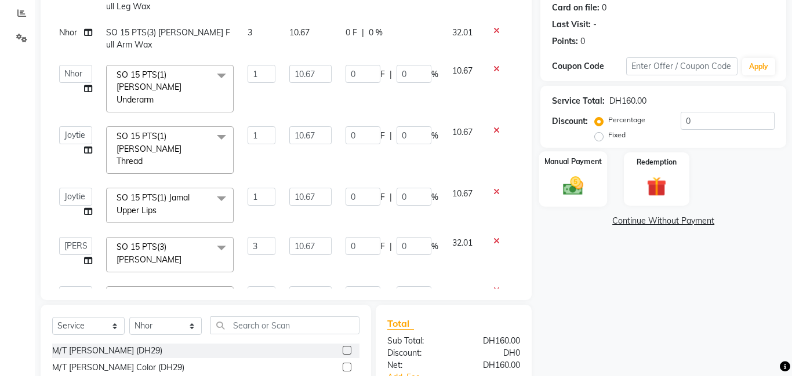
click at [566, 168] on div "Manual Payment" at bounding box center [573, 179] width 68 height 56
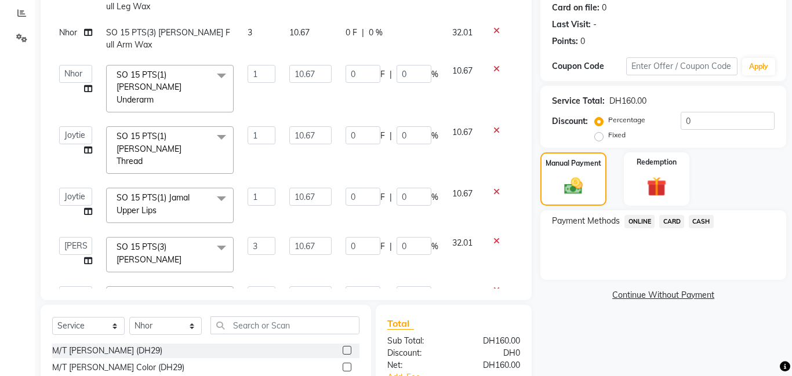
click at [697, 223] on span "CASH" at bounding box center [701, 221] width 25 height 13
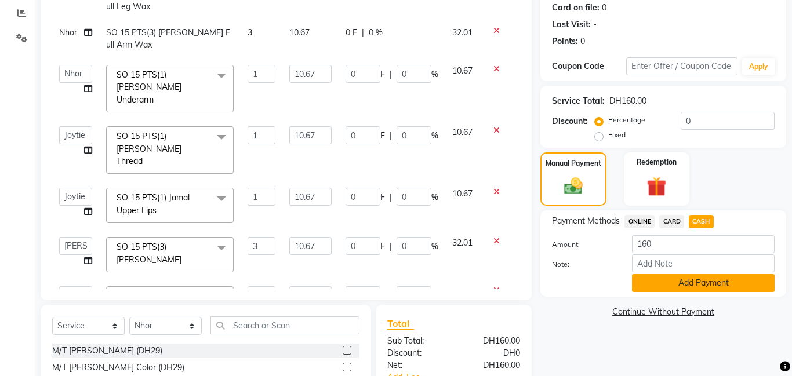
click at [710, 289] on button "Add Payment" at bounding box center [703, 283] width 143 height 18
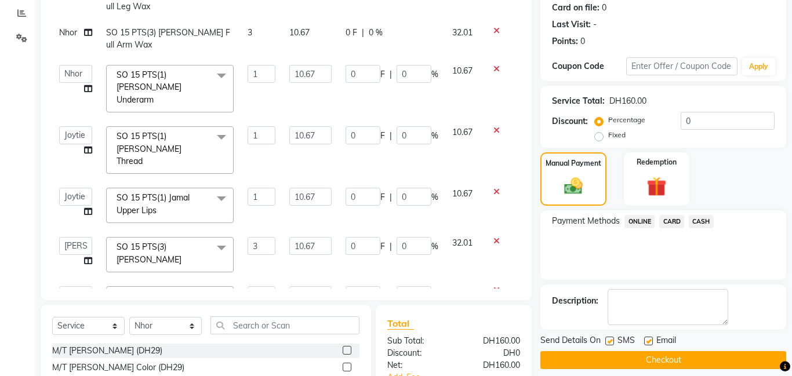
scroll to position [290, 0]
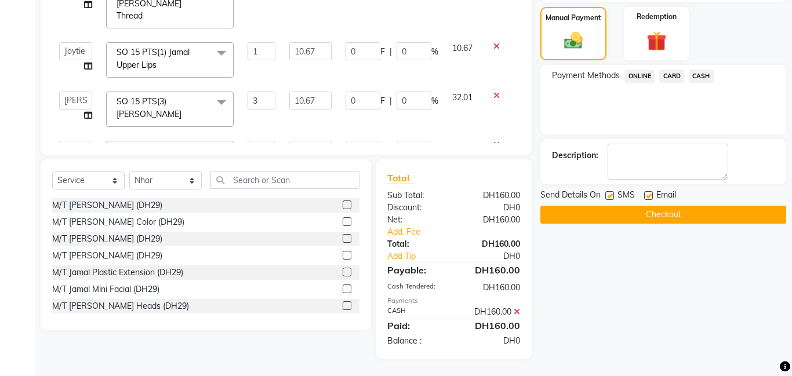
click at [642, 217] on button "Checkout" at bounding box center [663, 215] width 246 height 18
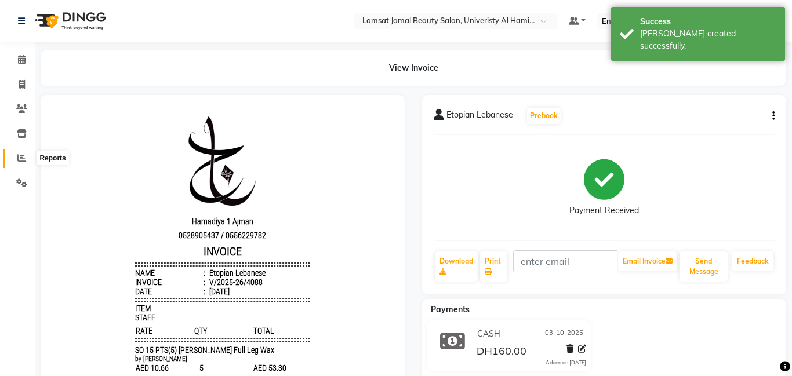
click at [25, 155] on icon at bounding box center [21, 158] width 9 height 9
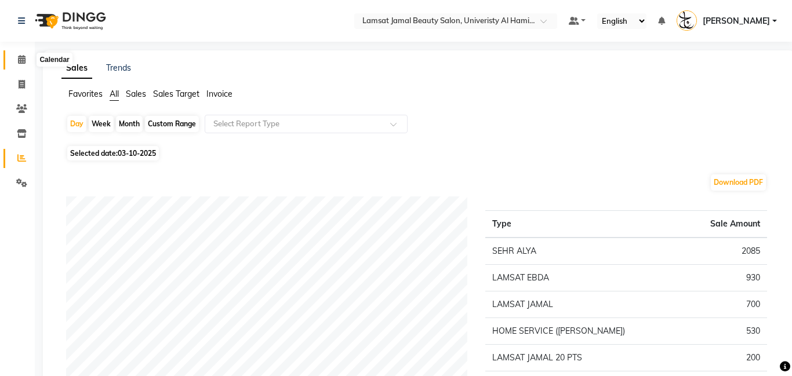
click at [21, 57] on icon at bounding box center [22, 59] width 8 height 9
